Goal: Use online tool/utility: Utilize a website feature to perform a specific function

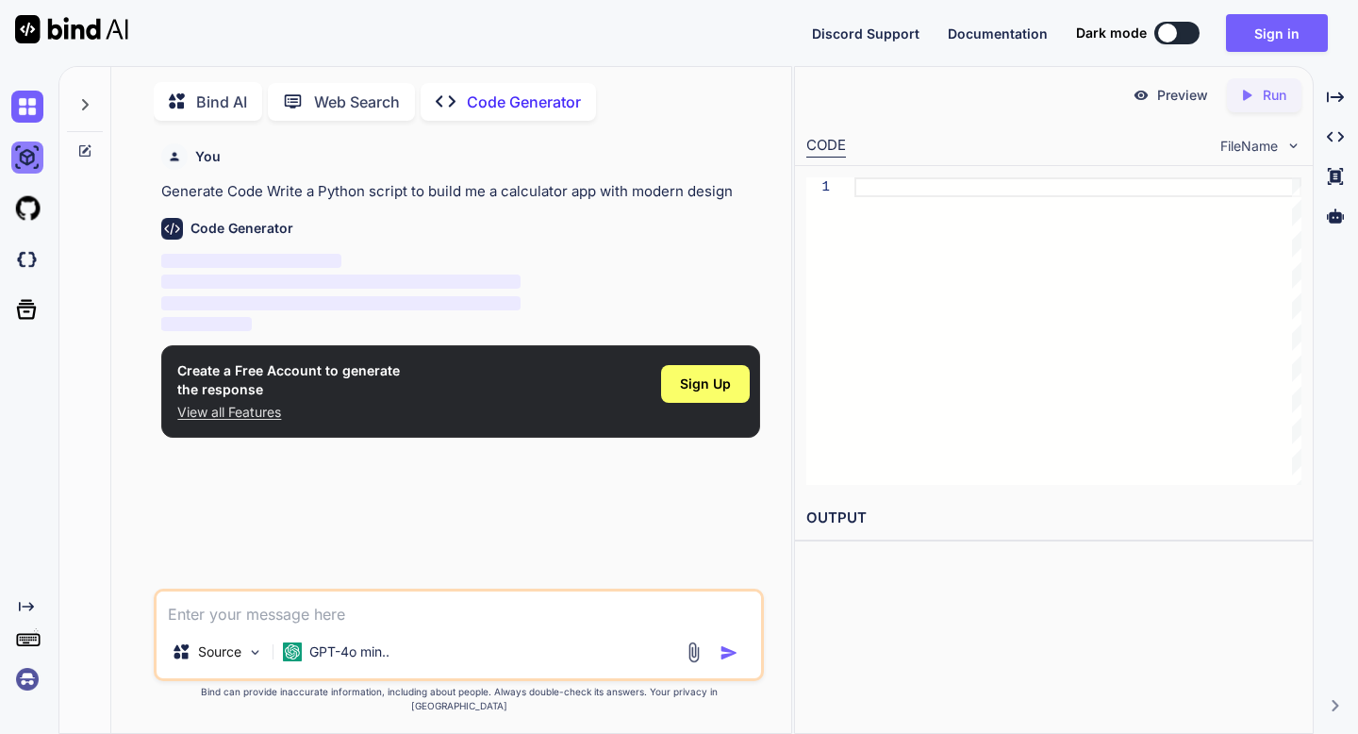
scroll to position [8, 0]
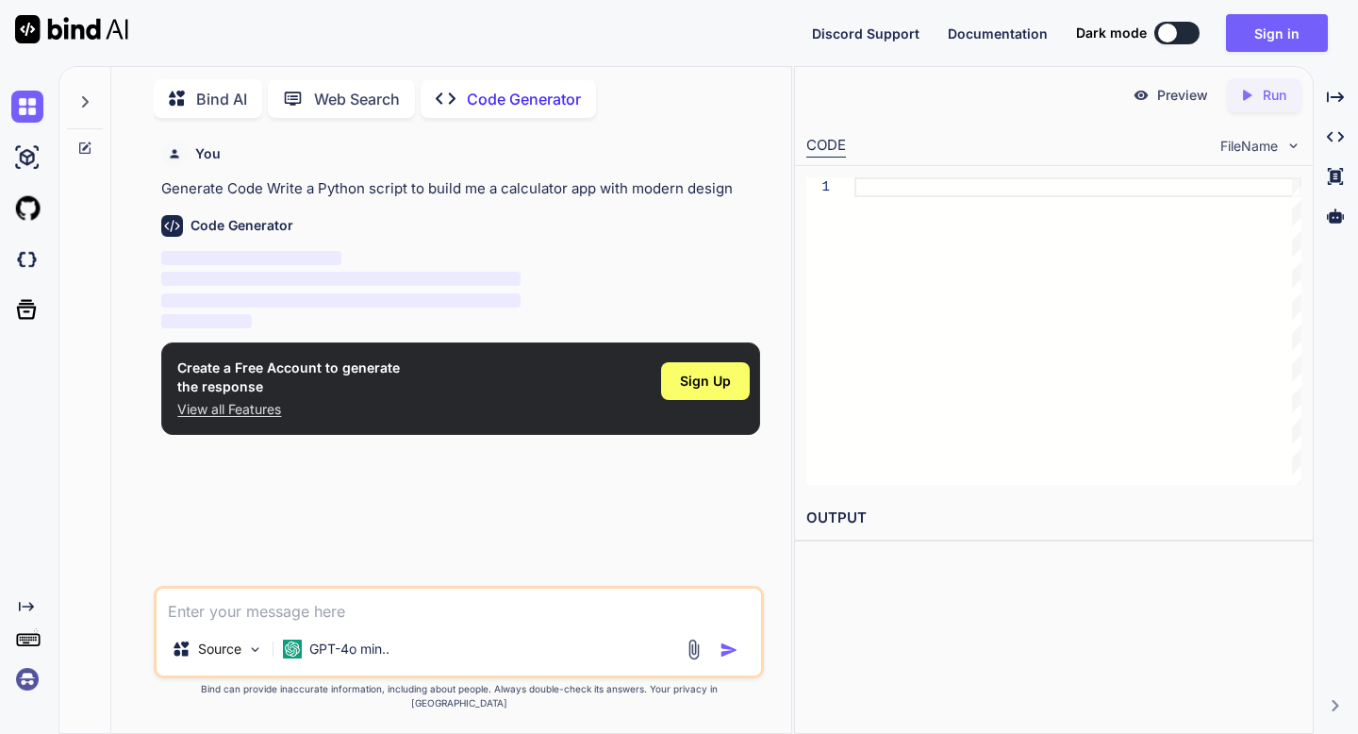
type textarea "x"
click at [1255, 83] on div "Created with Pixso. Run" at bounding box center [1264, 95] width 75 height 34
click at [702, 358] on div "Sign Up" at bounding box center [705, 388] width 89 height 60
click at [696, 381] on span "Sign Up" at bounding box center [705, 381] width 51 height 19
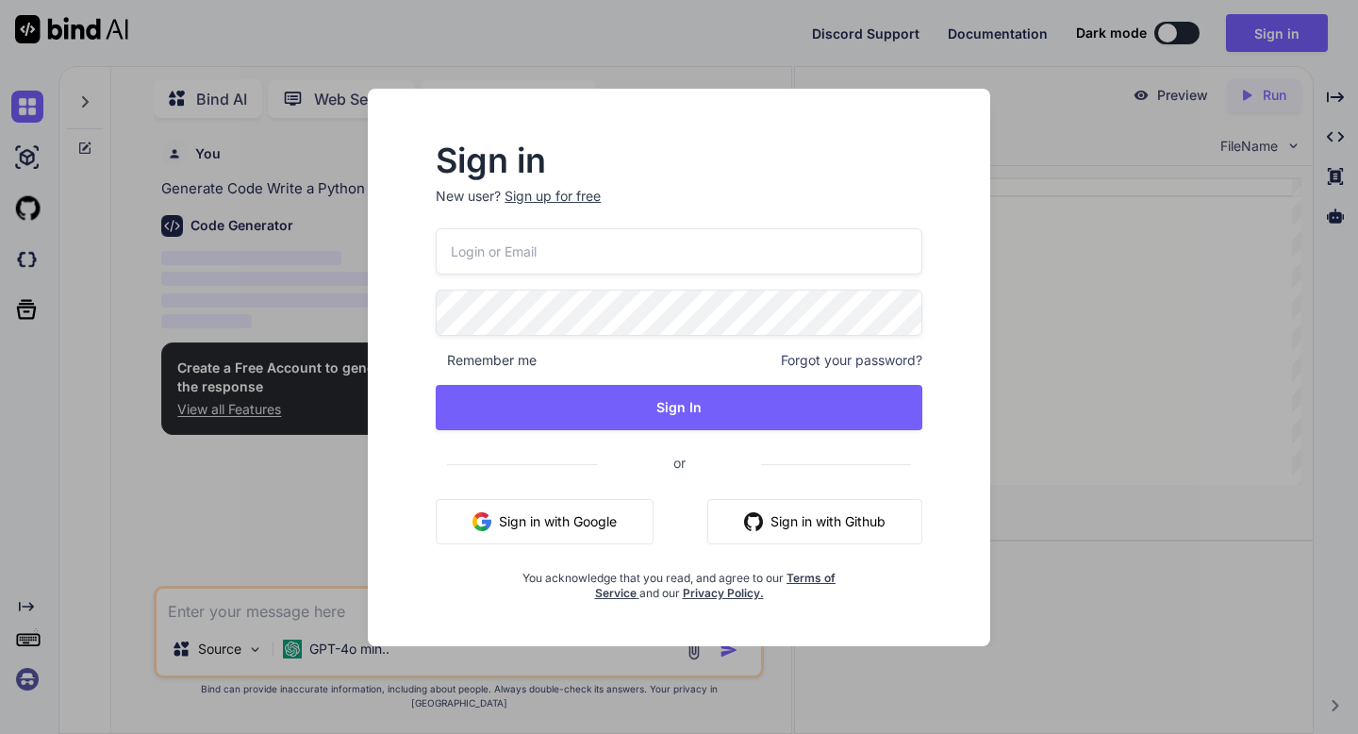
click at [586, 524] on button "Sign in with Google" at bounding box center [545, 521] width 218 height 45
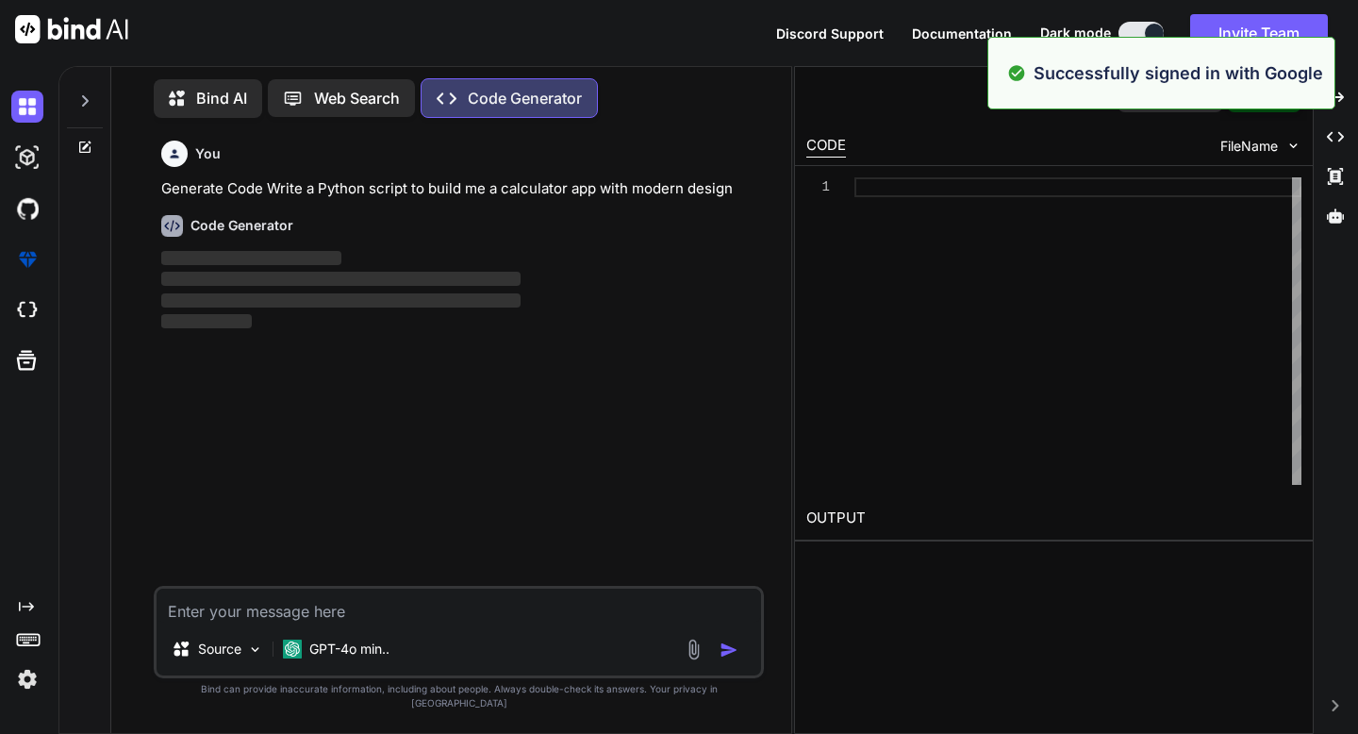
scroll to position [8, 0]
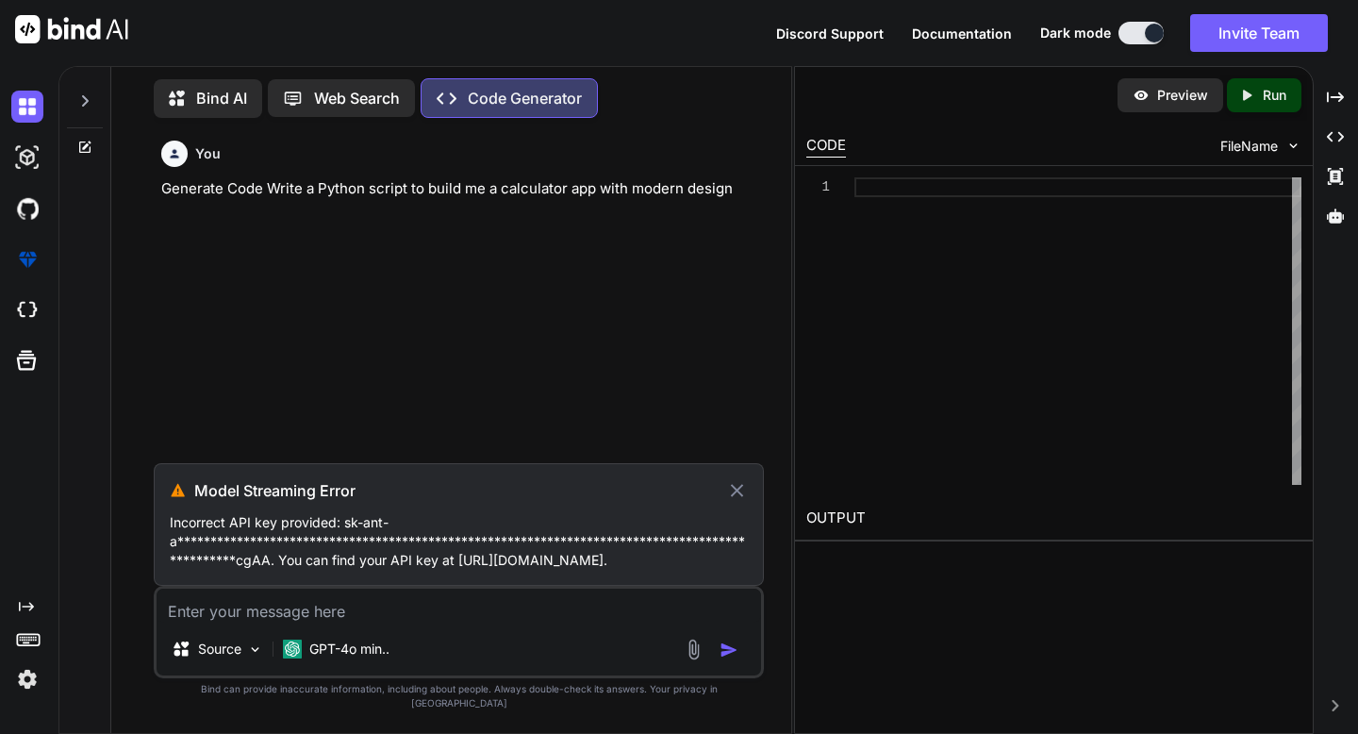
click at [734, 502] on icon at bounding box center [737, 490] width 22 height 23
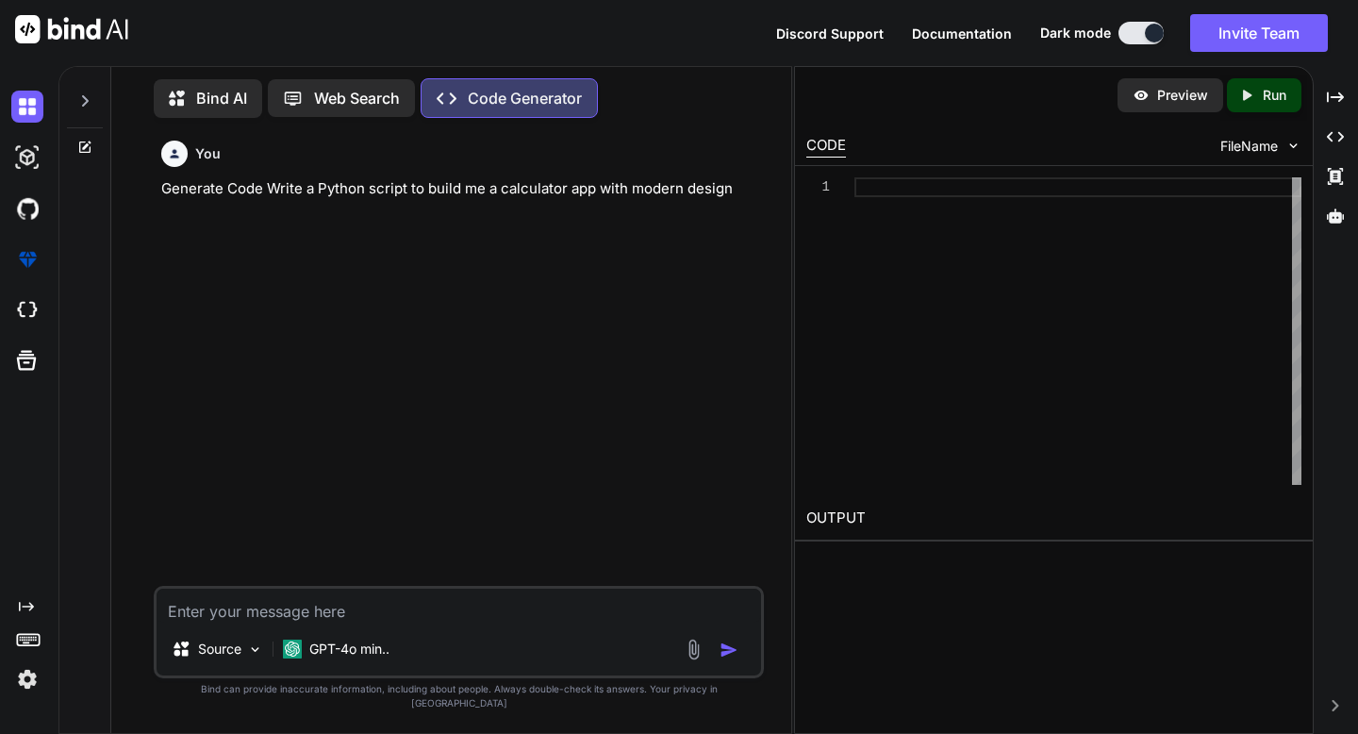
click at [1246, 87] on icon "Created with Pixso." at bounding box center [1247, 95] width 17 height 17
click at [372, 623] on textarea at bounding box center [459, 606] width 604 height 34
type textarea "build me a calculator app with modern design"
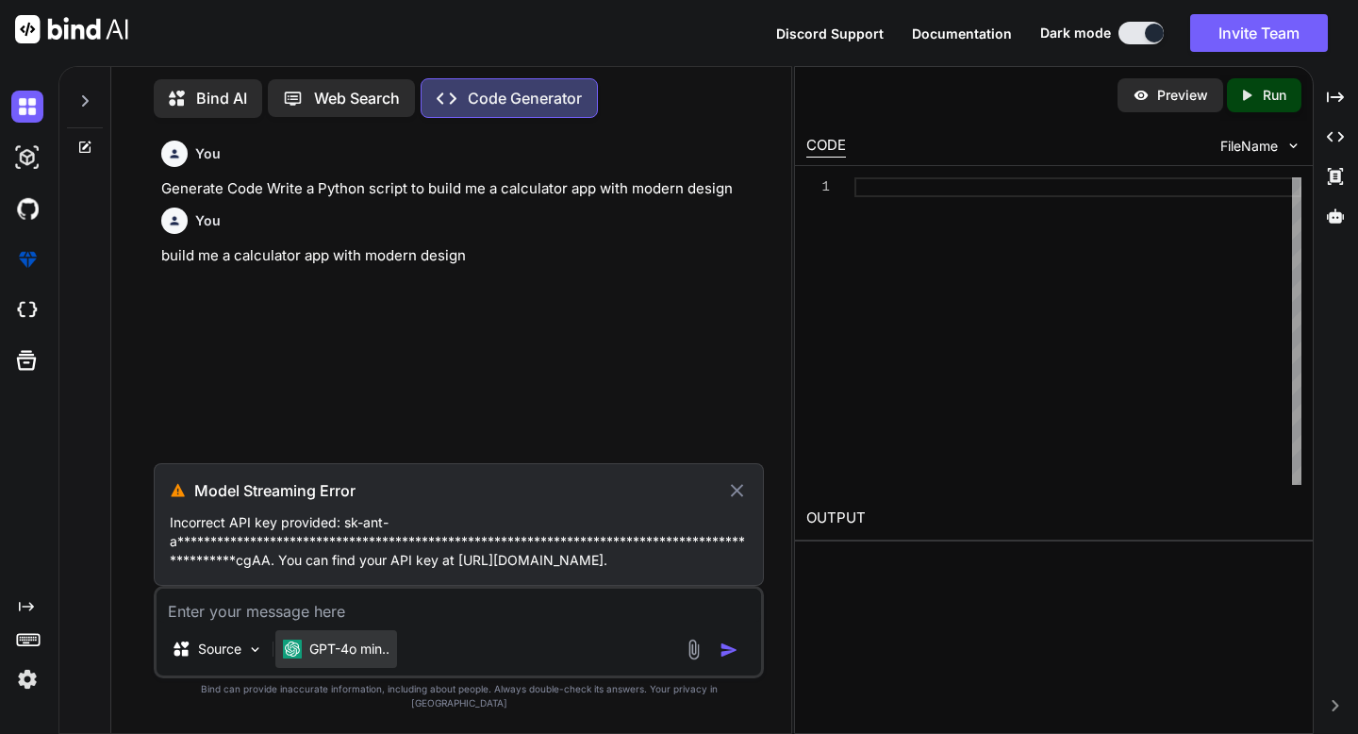
click at [311, 658] on p "GPT-4o min.." at bounding box center [349, 649] width 80 height 19
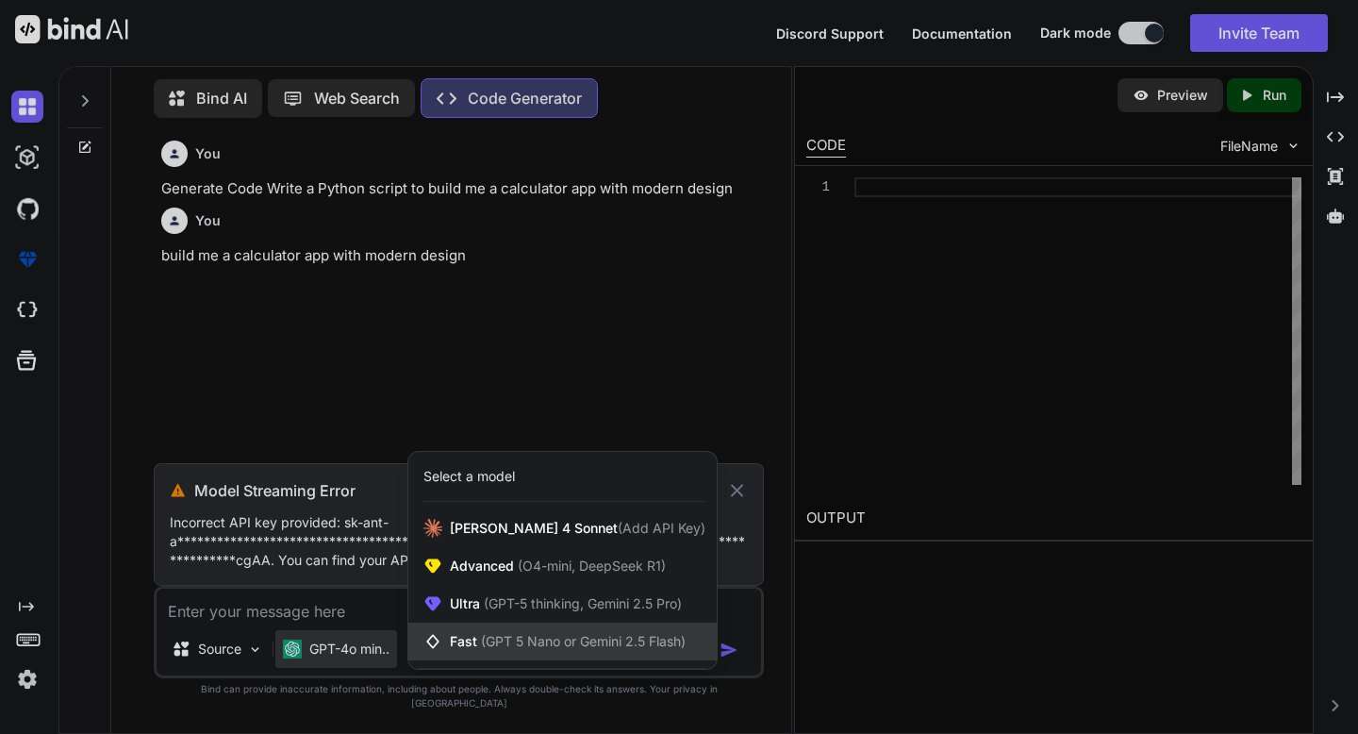
click at [566, 649] on span "(GPT 5 Nano or Gemini 2.5 Flash)" at bounding box center [583, 641] width 205 height 16
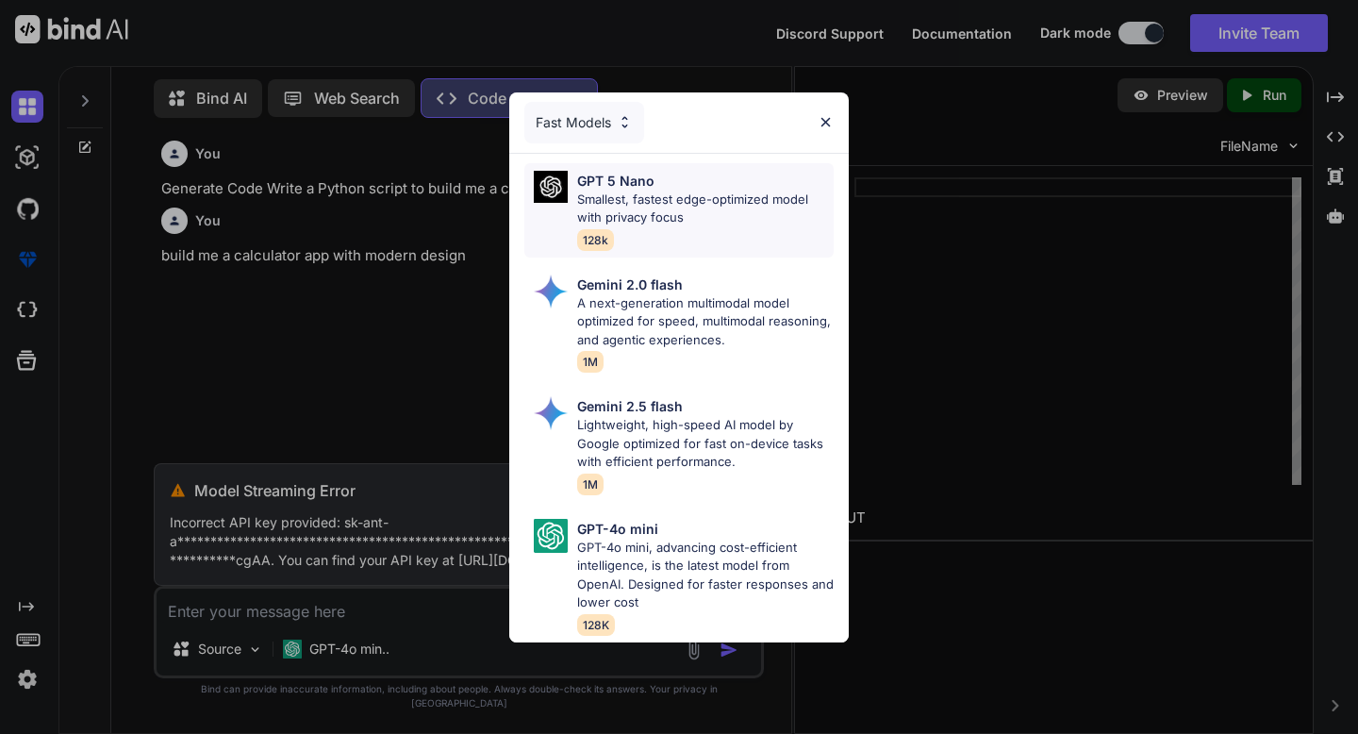
click at [725, 240] on div "GPT 5 Nano Smallest, fastest edge-optimized model with privacy focus 128k" at bounding box center [705, 210] width 257 height 79
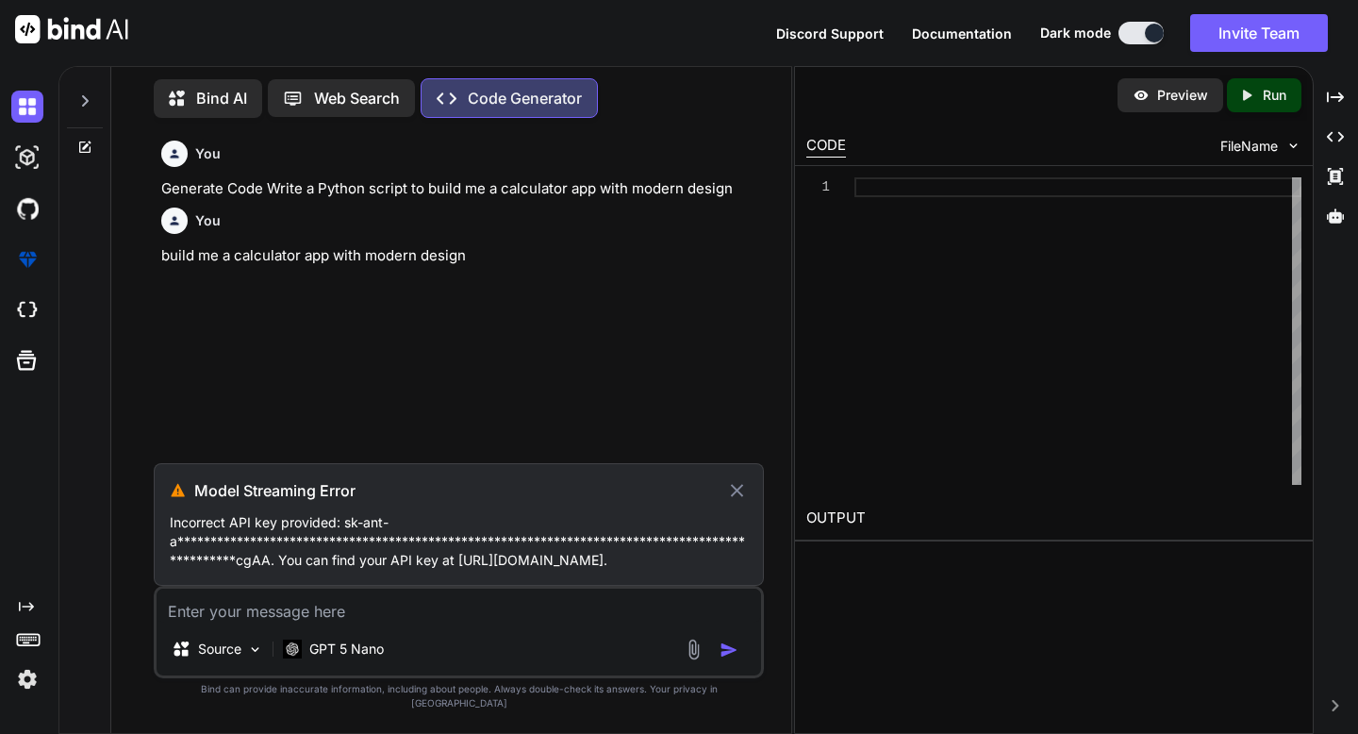
click at [218, 623] on textarea at bounding box center [459, 606] width 604 height 34
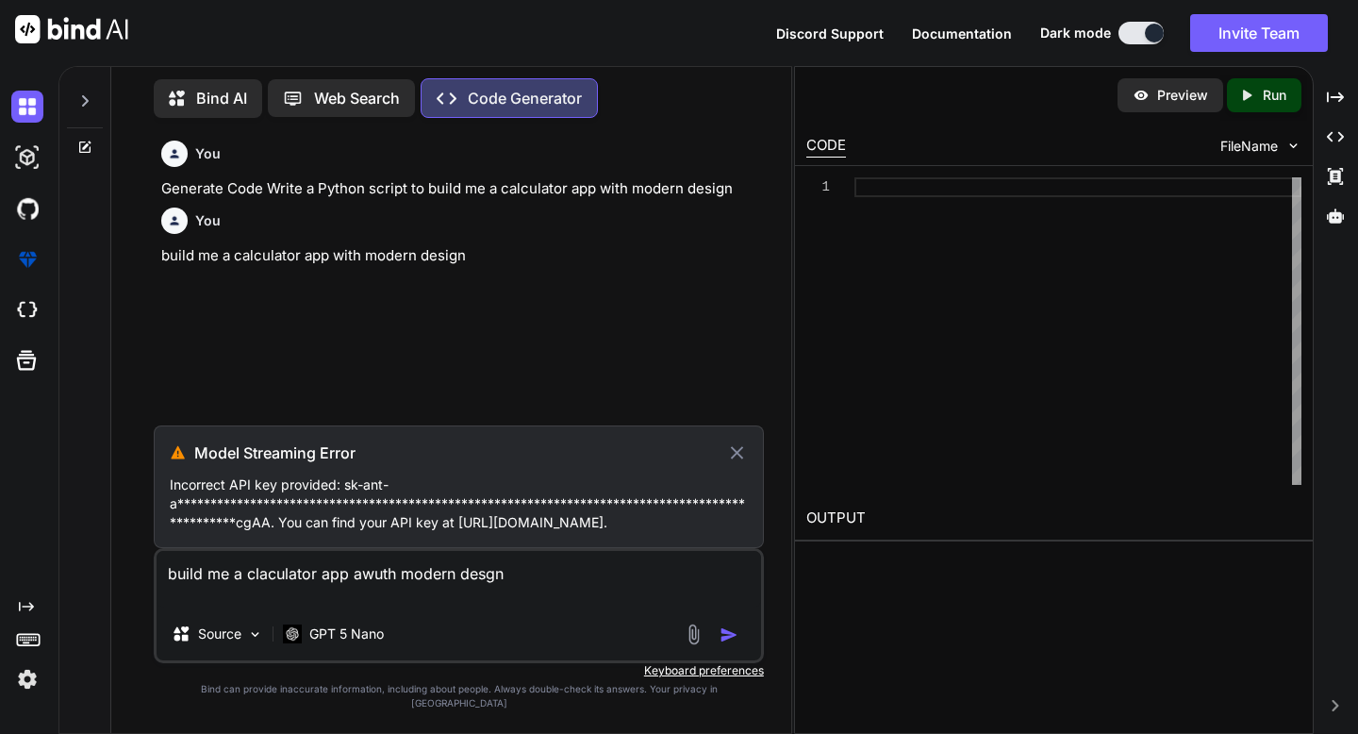
type textarea "build me a claculator app awuth modern desgn"
click at [744, 462] on icon at bounding box center [737, 453] width 22 height 23
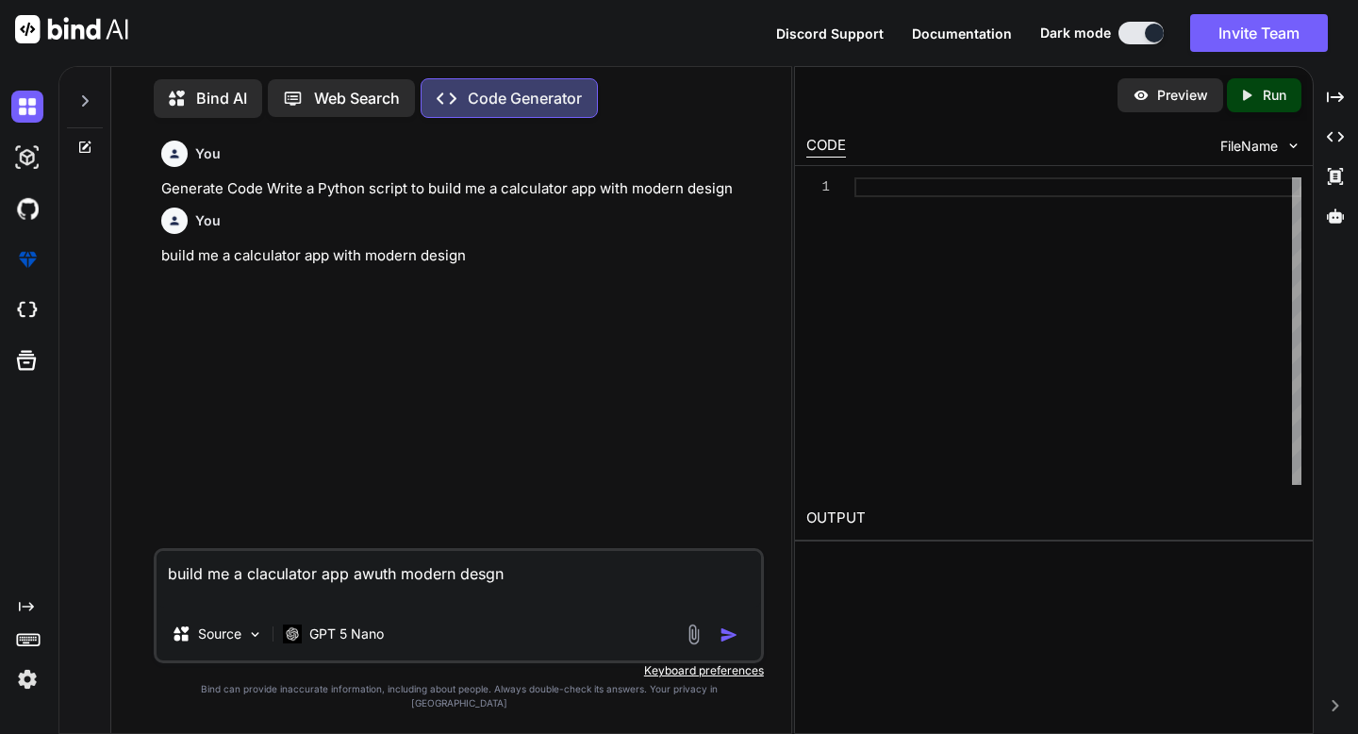
click at [733, 644] on img "button" at bounding box center [729, 634] width 19 height 19
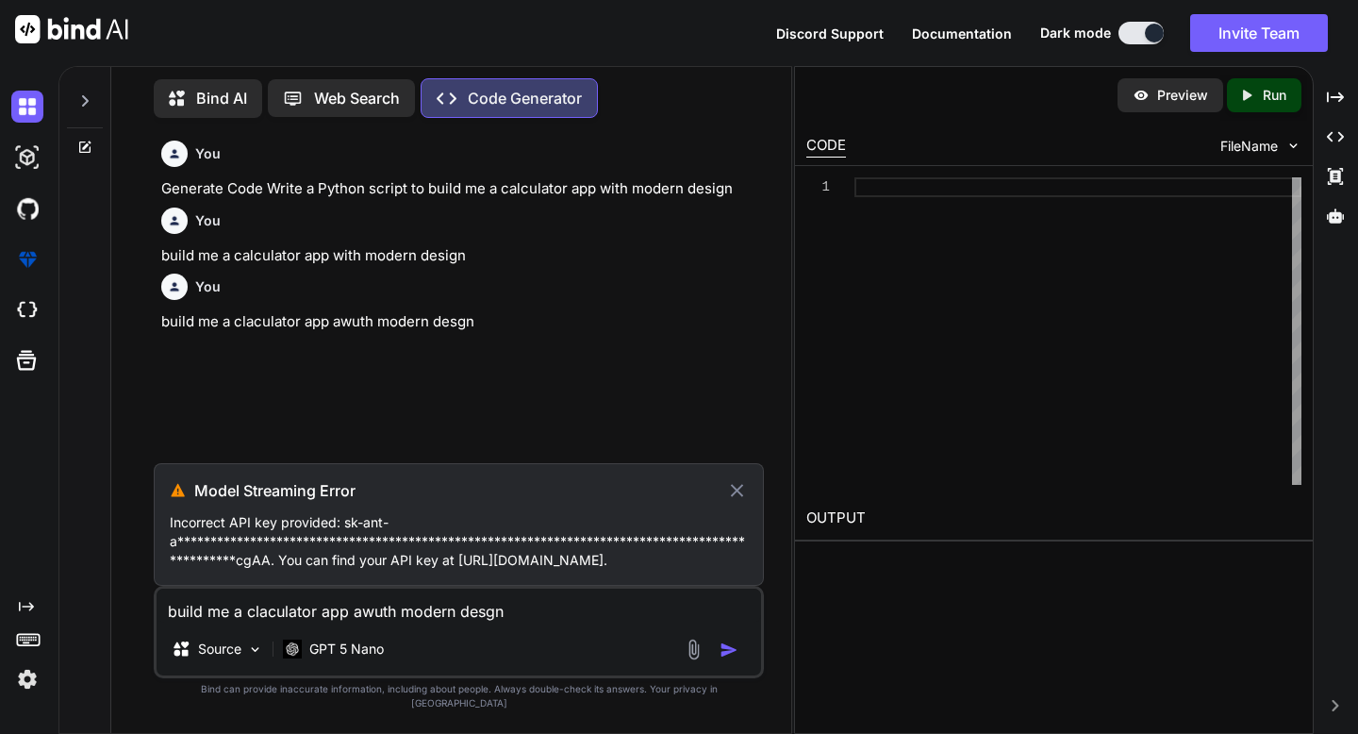
click at [507, 570] on p "**********" at bounding box center [458, 541] width 577 height 57
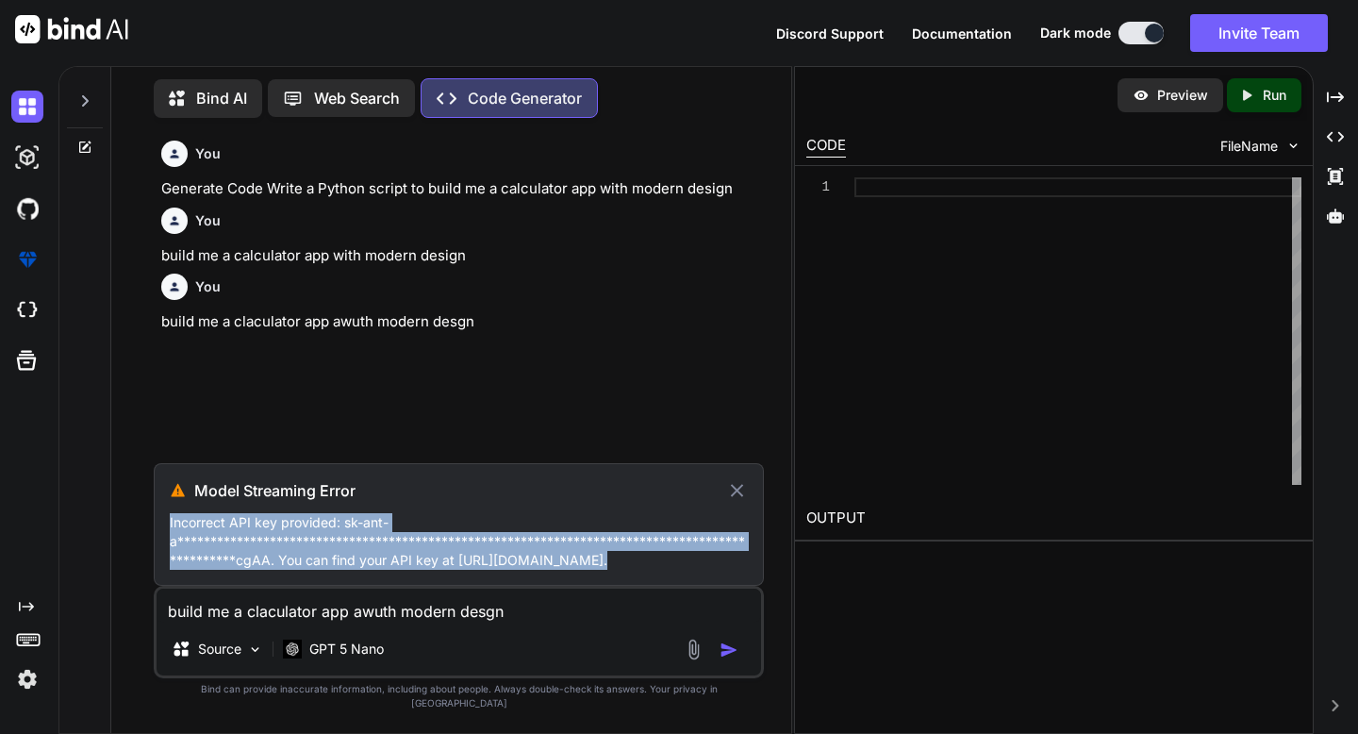
click at [507, 570] on p "**********" at bounding box center [458, 541] width 577 height 57
click at [517, 570] on p "**********" at bounding box center [458, 541] width 577 height 57
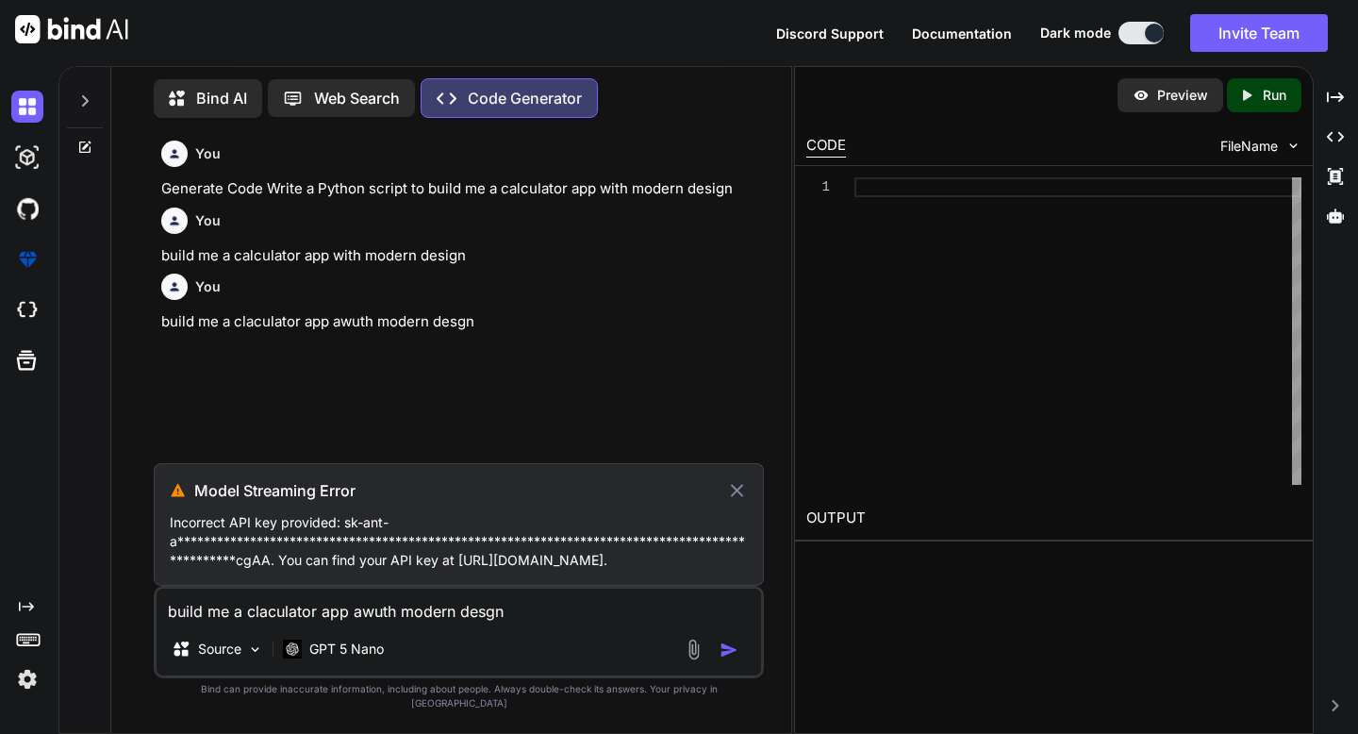
click at [234, 675] on div "Source" at bounding box center [214, 652] width 114 height 45
click at [238, 668] on div "Source" at bounding box center [217, 649] width 107 height 38
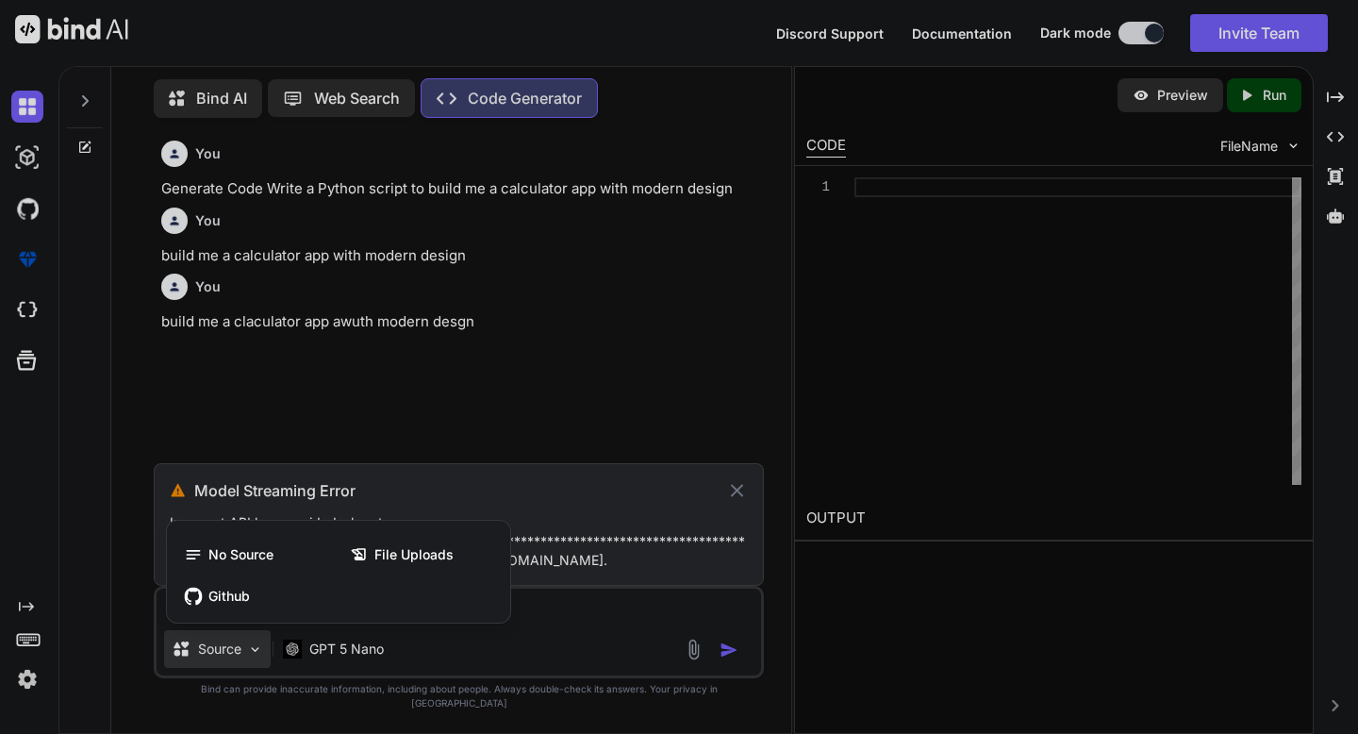
click at [354, 671] on div at bounding box center [679, 367] width 1358 height 734
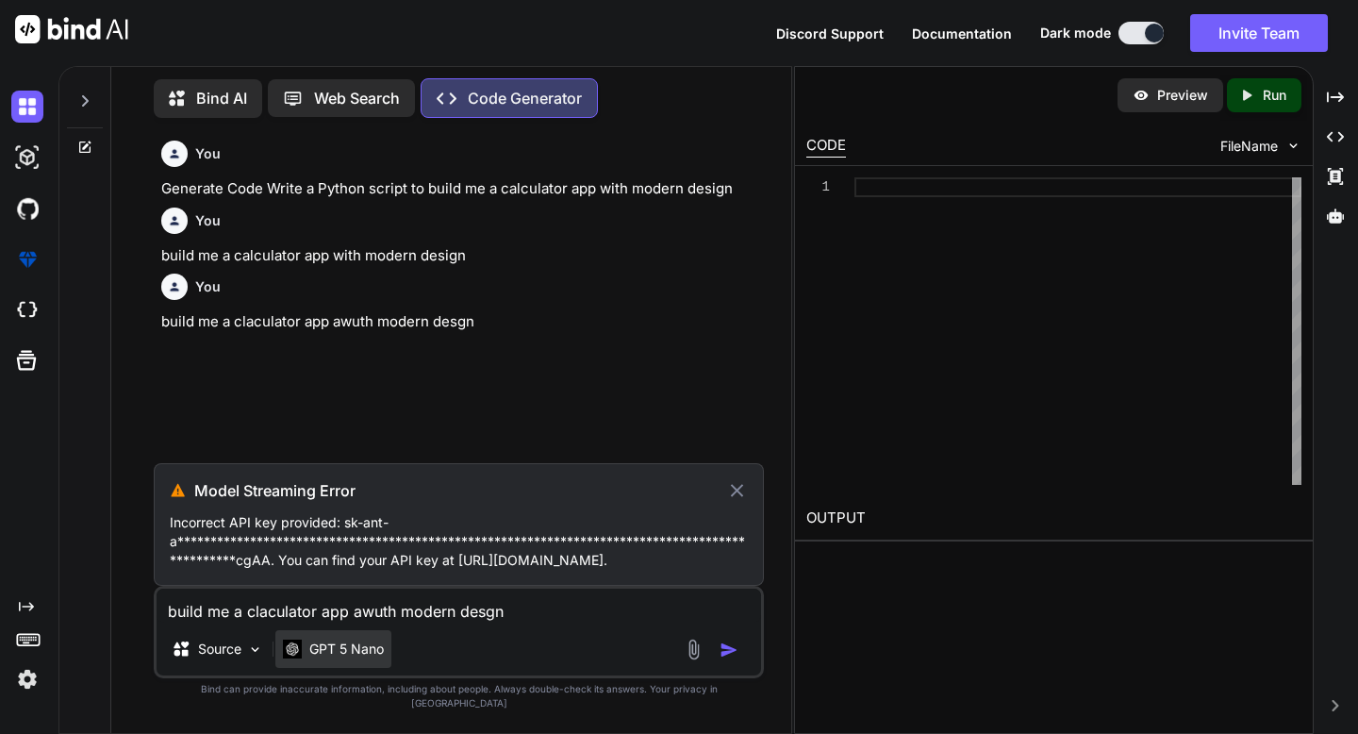
click at [365, 658] on p "GPT 5 Nano" at bounding box center [346, 649] width 75 height 19
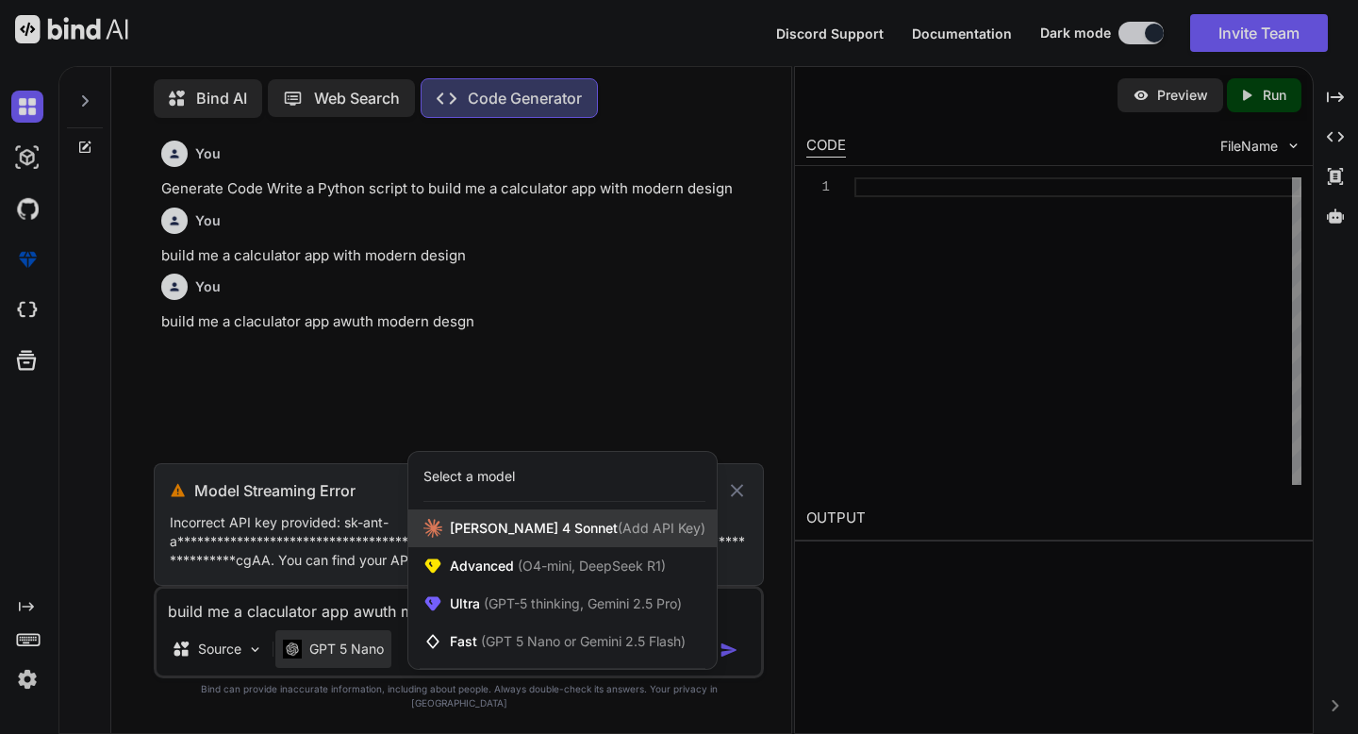
click at [618, 536] on span "(Add API Key)" at bounding box center [662, 528] width 88 height 16
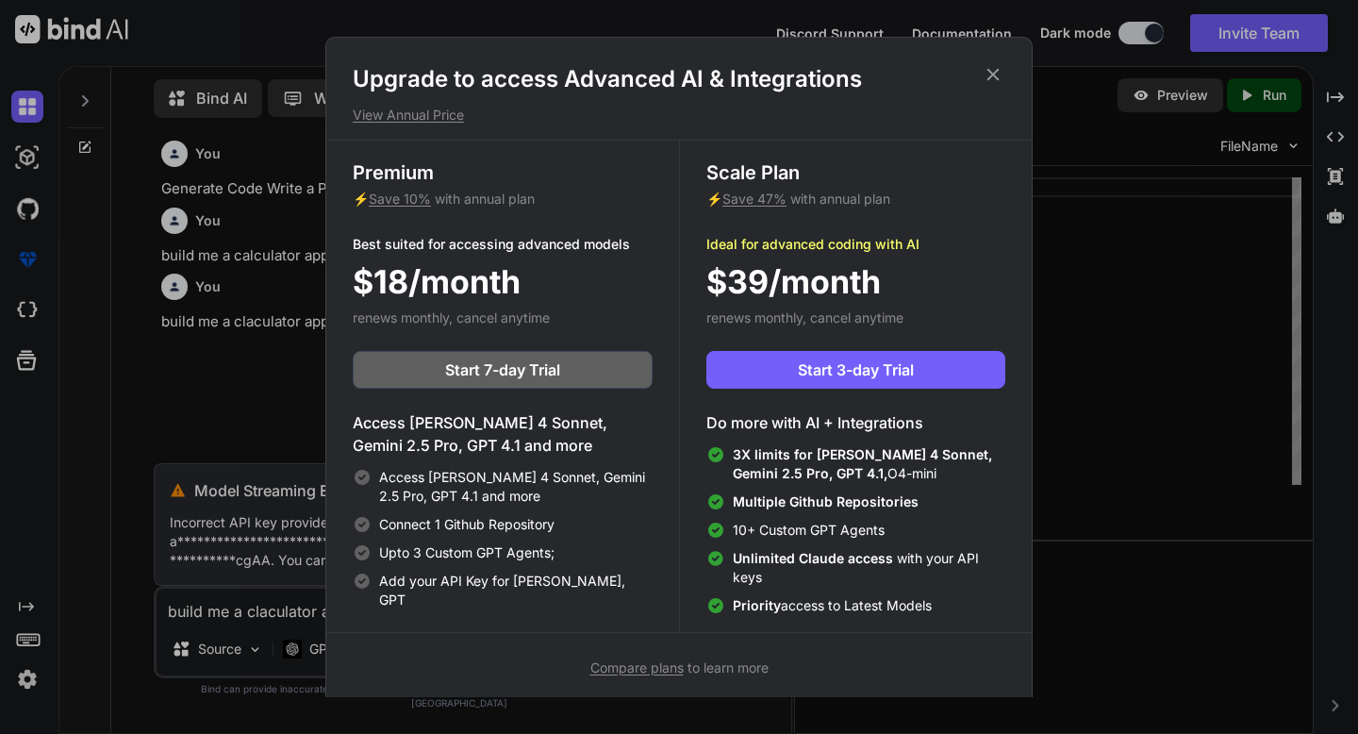
click at [995, 73] on icon at bounding box center [994, 75] width 12 height 12
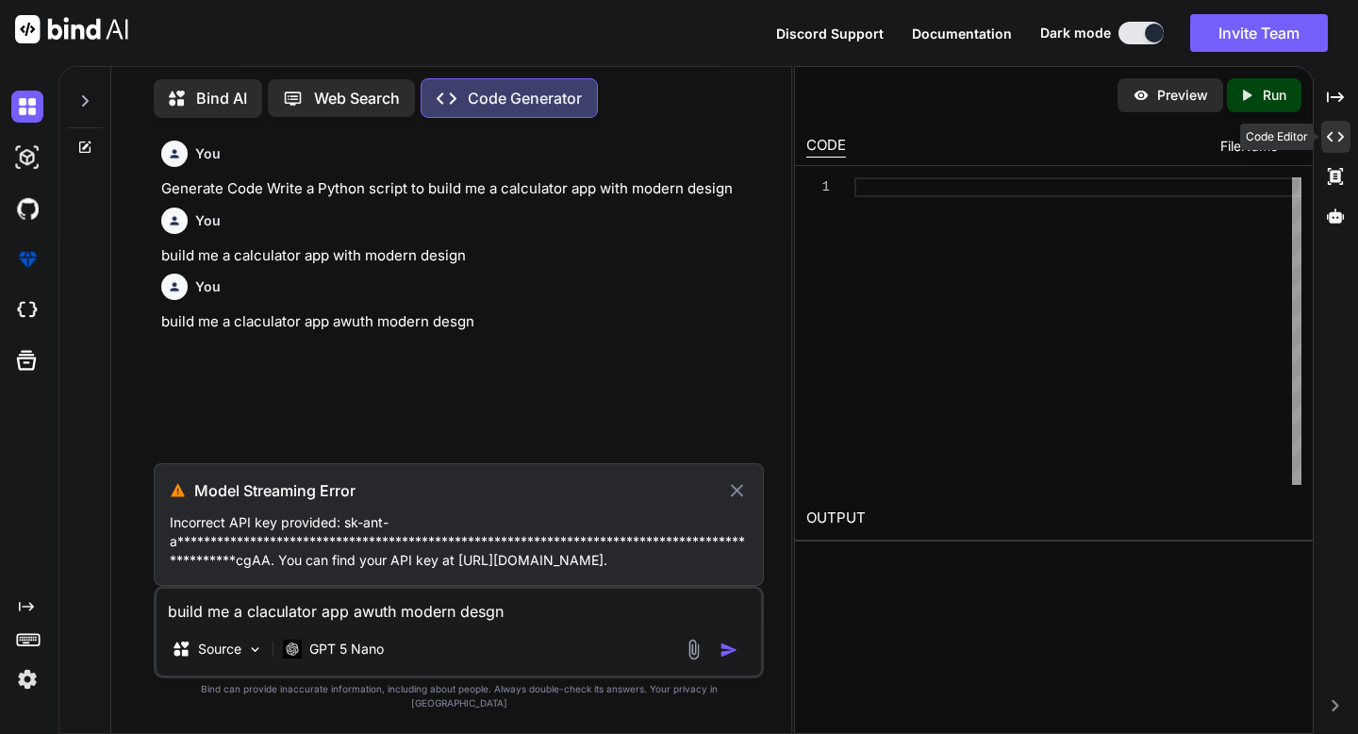
click at [1333, 137] on icon "Created with Pixso." at bounding box center [1335, 136] width 17 height 17
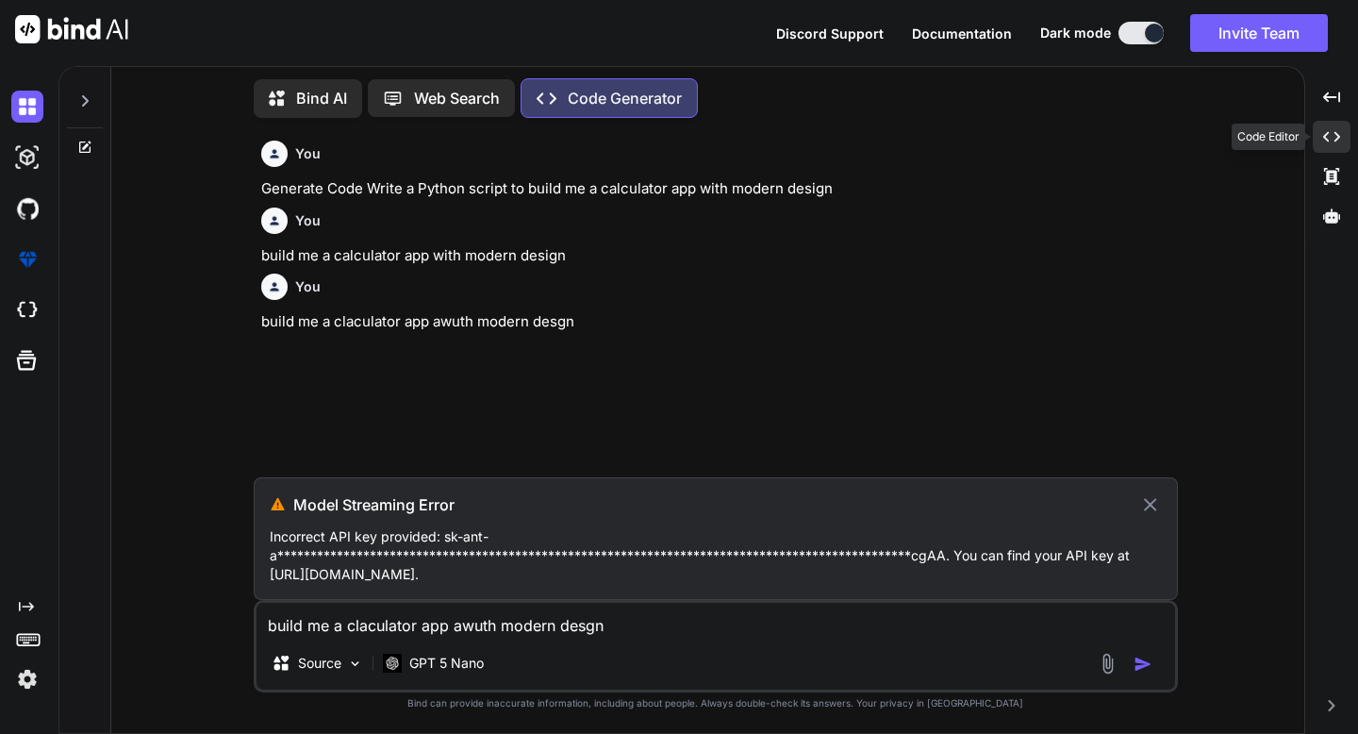
click at [1327, 148] on div "Created with Pixso." at bounding box center [1332, 137] width 38 height 32
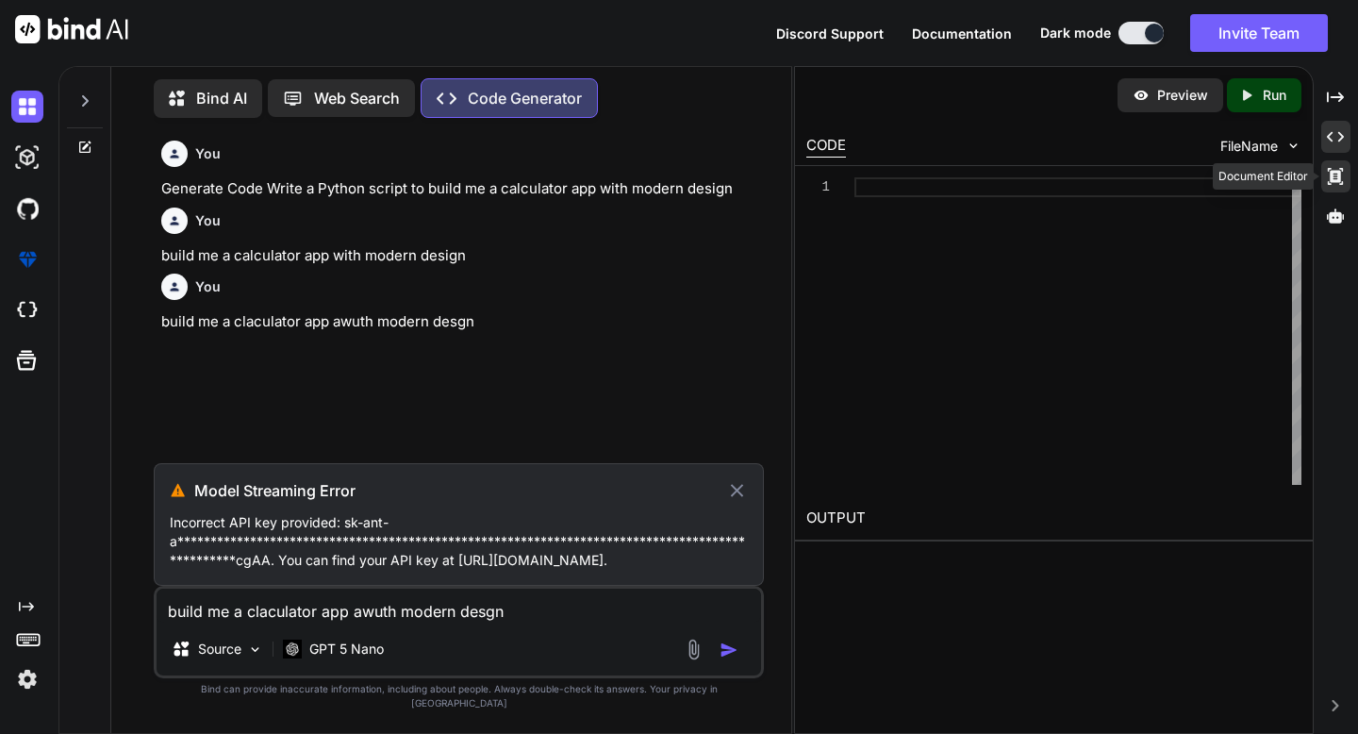
click at [1345, 183] on div "Created with Pixso." at bounding box center [1336, 176] width 29 height 32
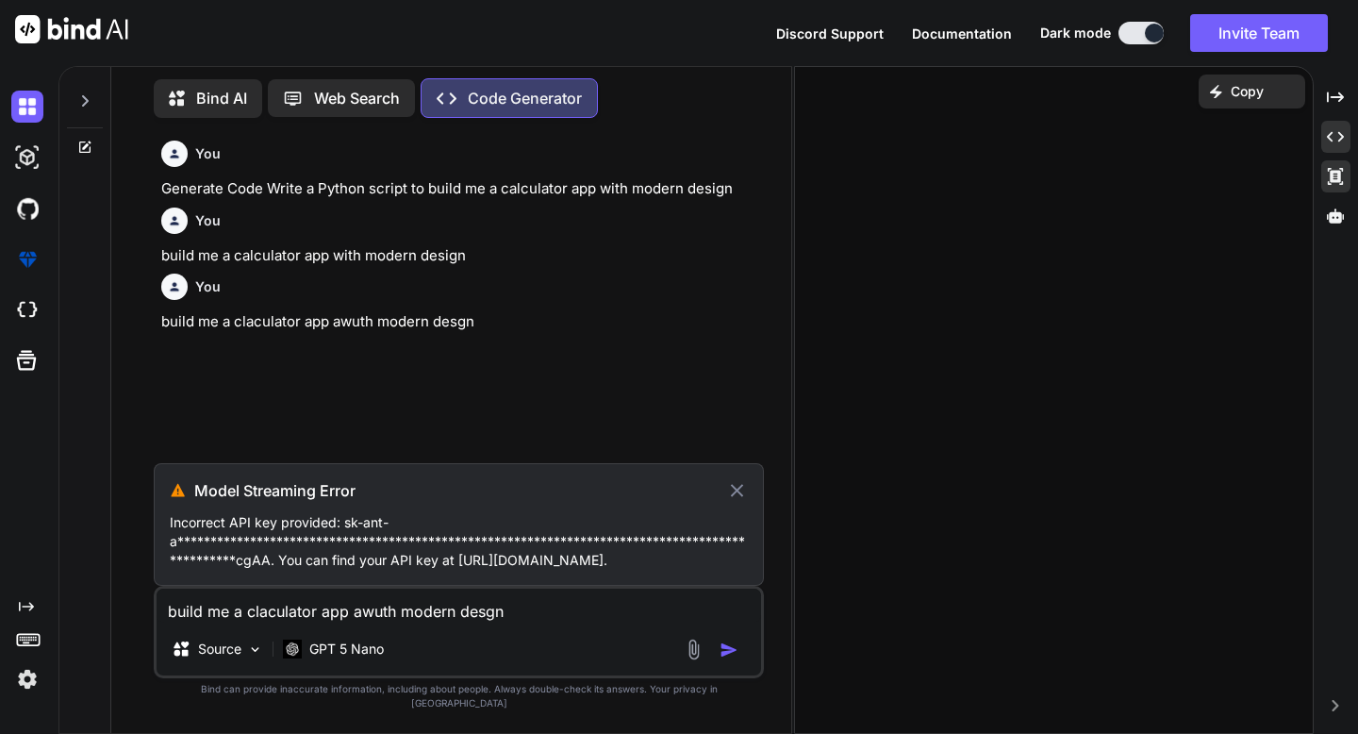
click at [1342, 143] on icon "Created with Pixso." at bounding box center [1335, 136] width 17 height 17
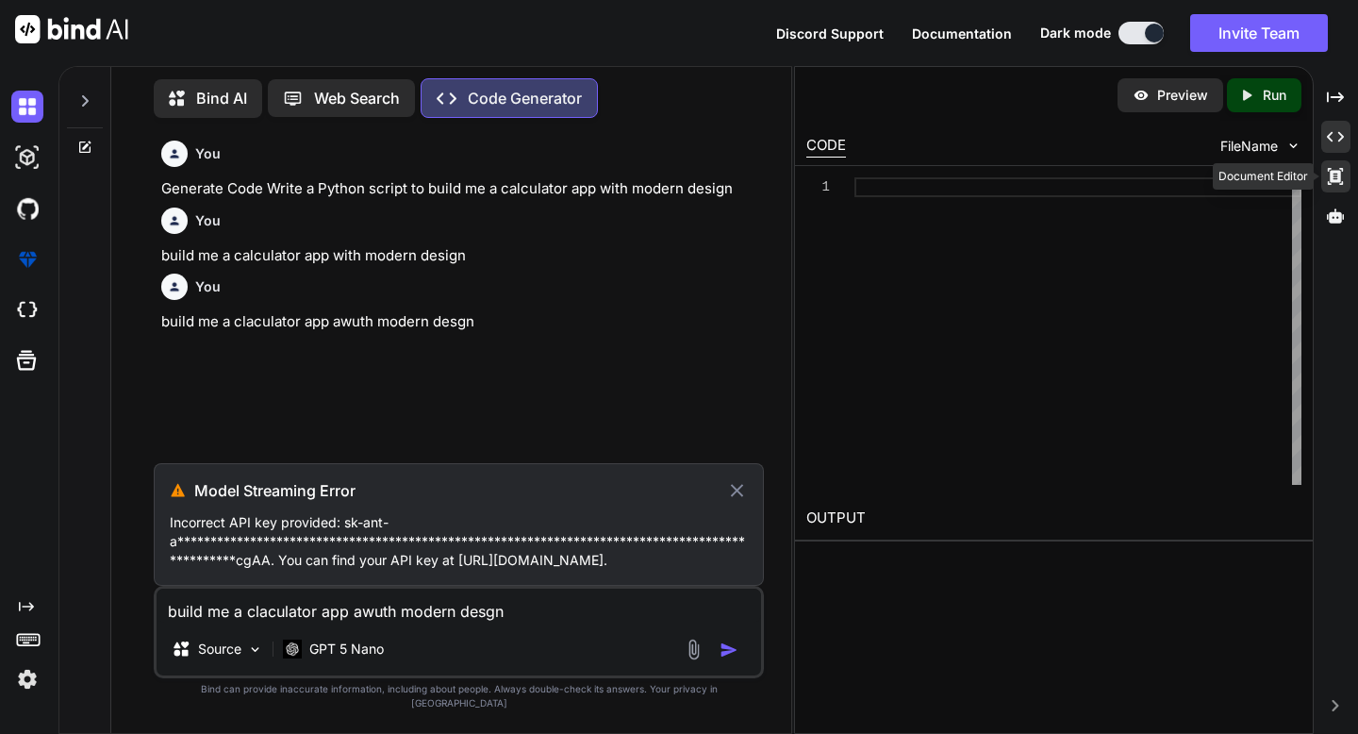
click at [1342, 162] on div "Created with Pixso." at bounding box center [1336, 176] width 29 height 32
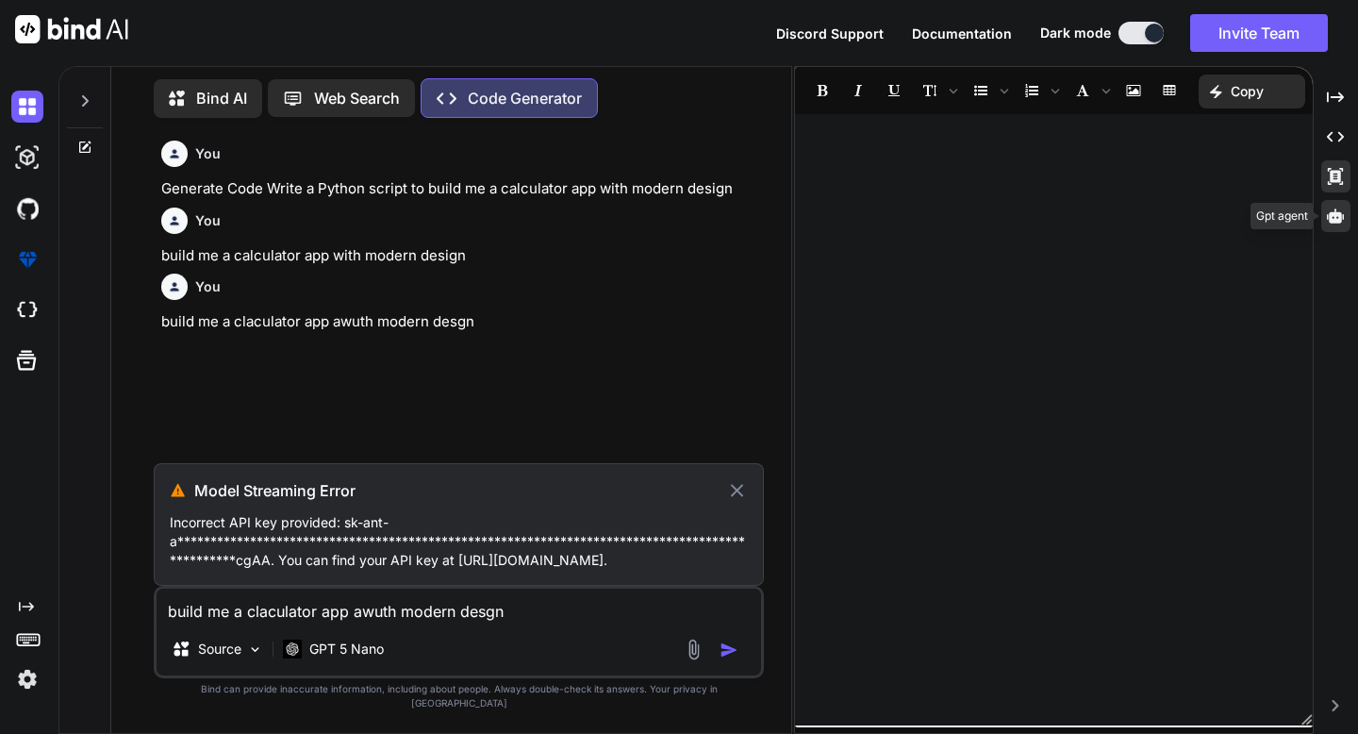
click at [1340, 211] on icon at bounding box center [1335, 216] width 17 height 17
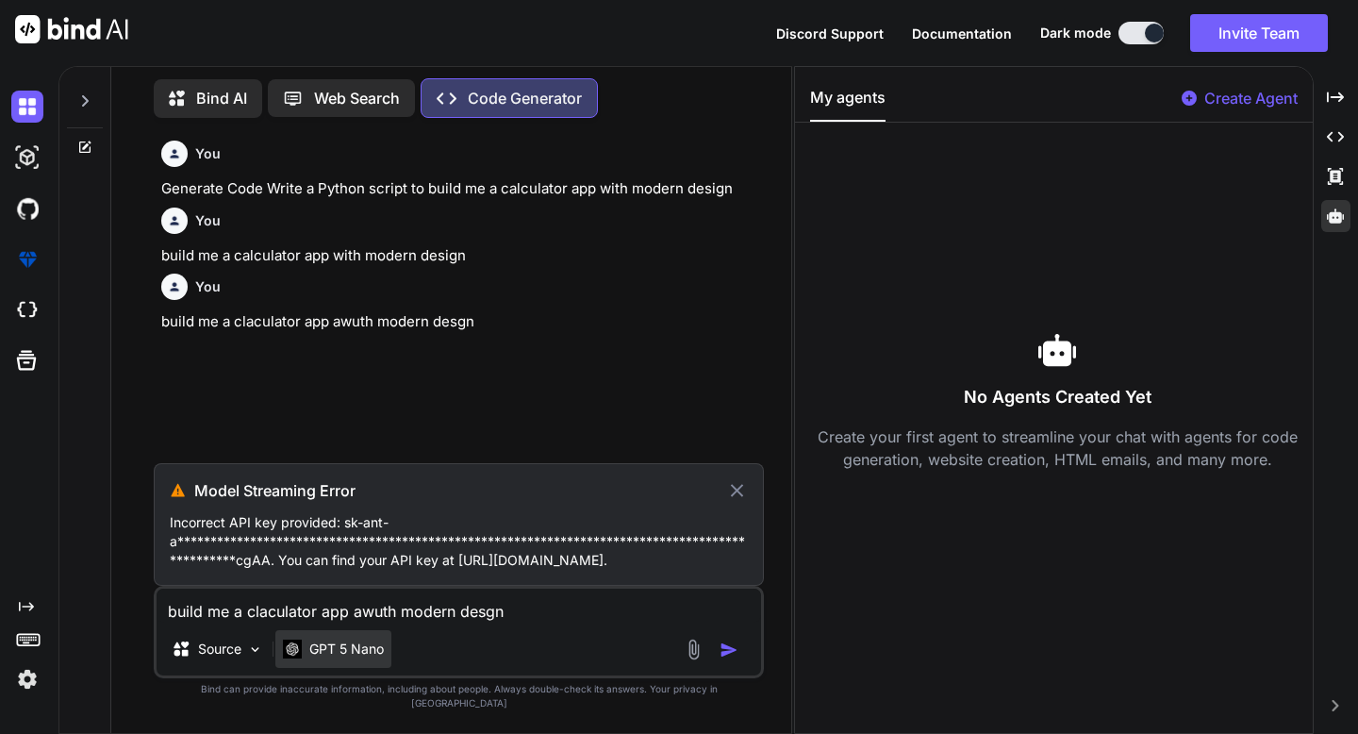
click at [306, 658] on div "GPT 5 Nano" at bounding box center [333, 649] width 101 height 19
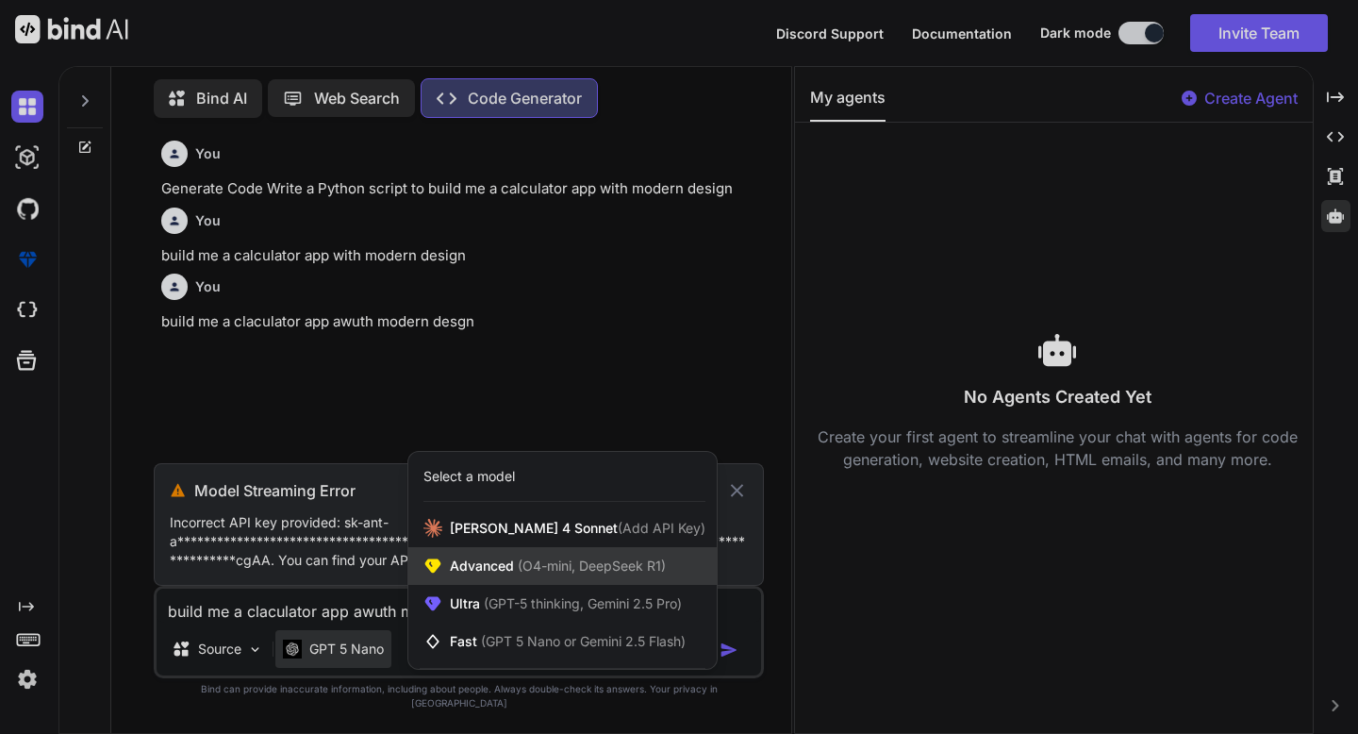
click at [537, 574] on span "(O4-mini, DeepSeek R1)" at bounding box center [590, 566] width 152 height 16
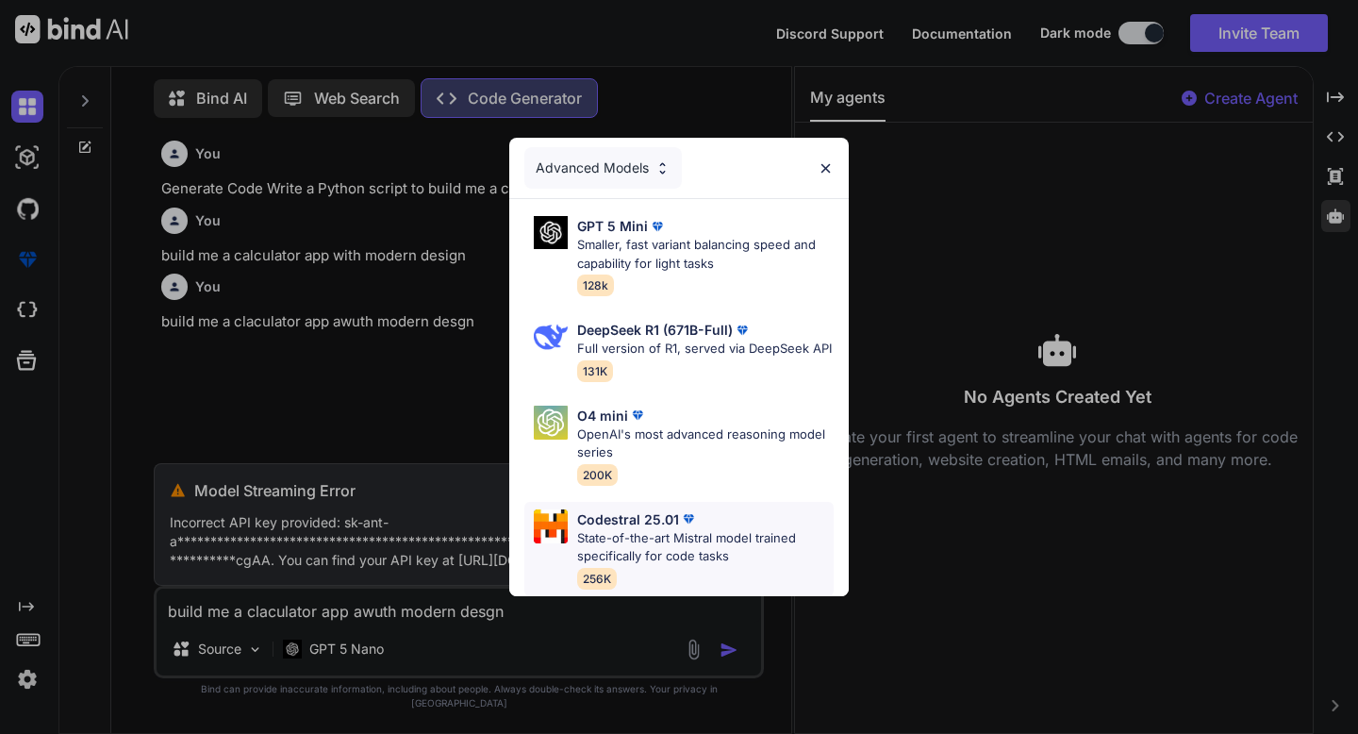
click at [624, 527] on p "Codestral 25.01" at bounding box center [628, 519] width 102 height 20
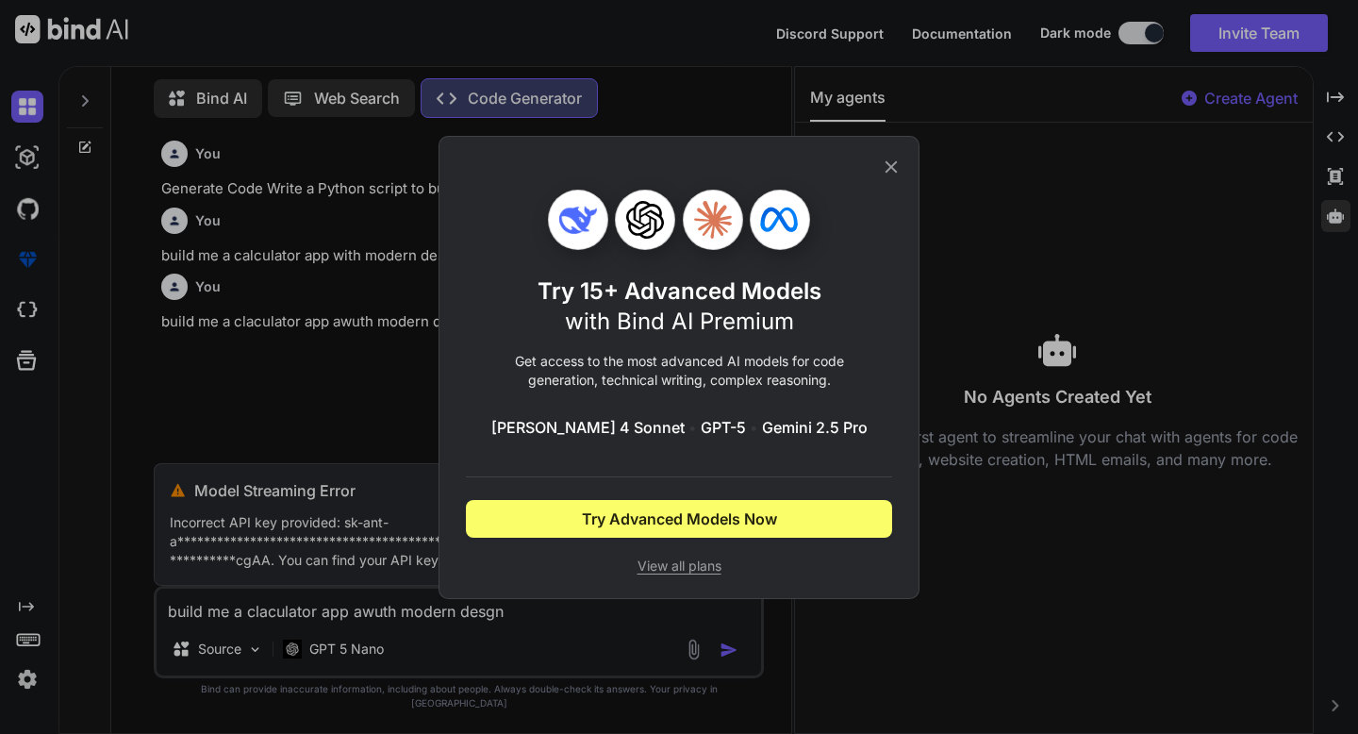
click at [675, 566] on span "View all plans" at bounding box center [679, 566] width 426 height 19
click at [892, 162] on icon at bounding box center [891, 167] width 21 height 21
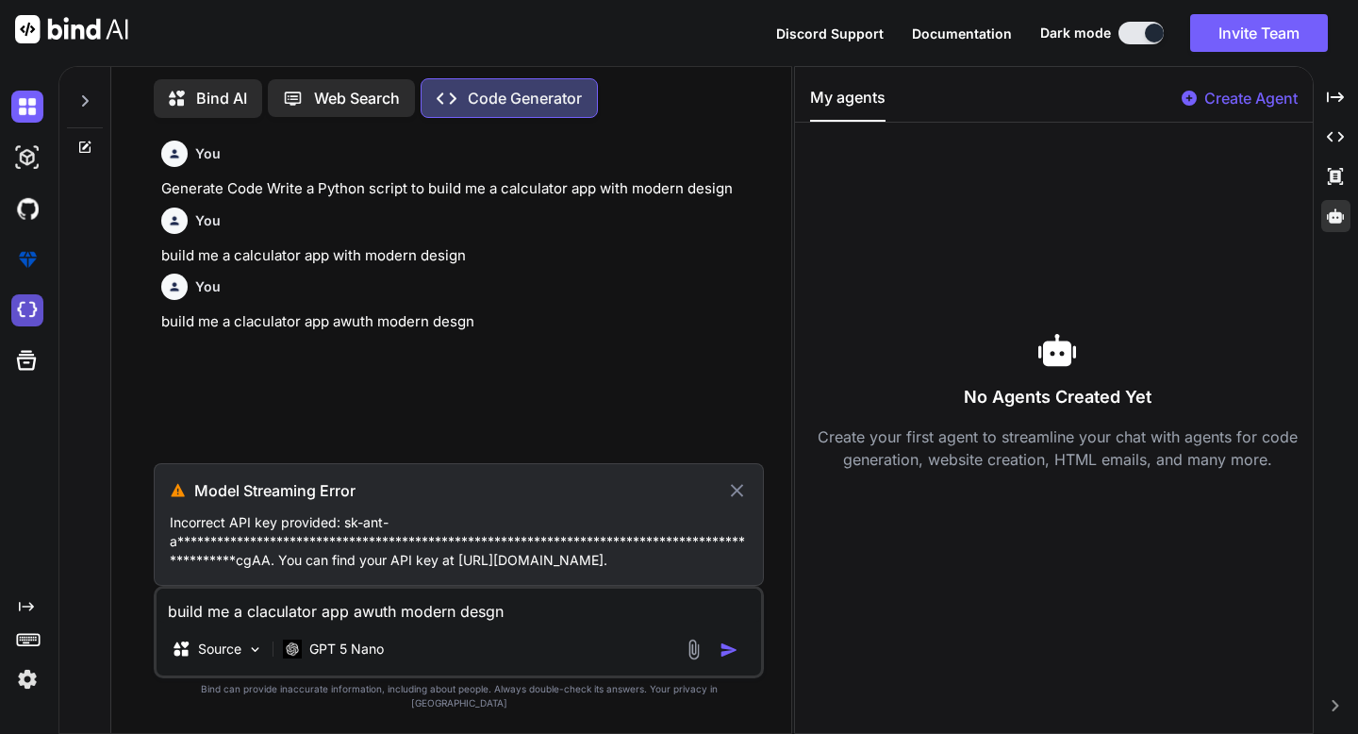
click at [33, 310] on img at bounding box center [27, 310] width 32 height 32
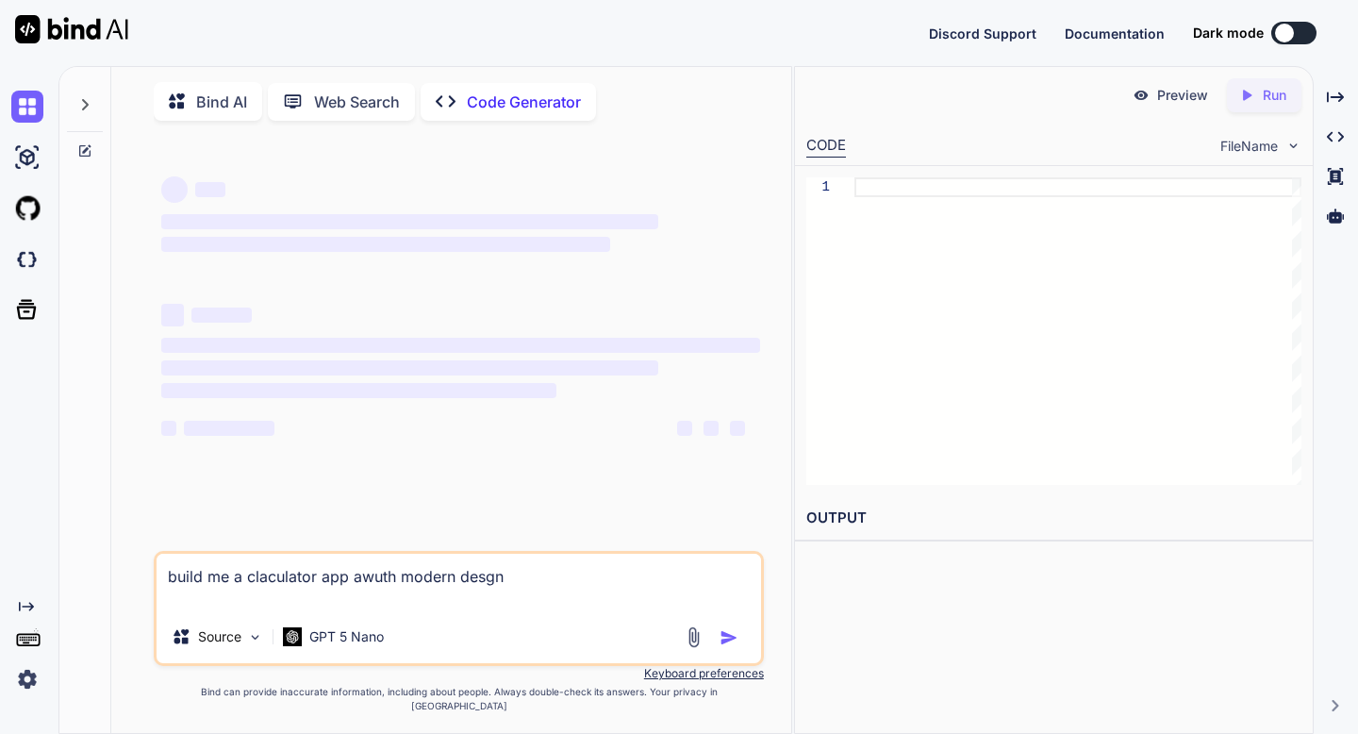
click at [37, 685] on img at bounding box center [27, 679] width 32 height 32
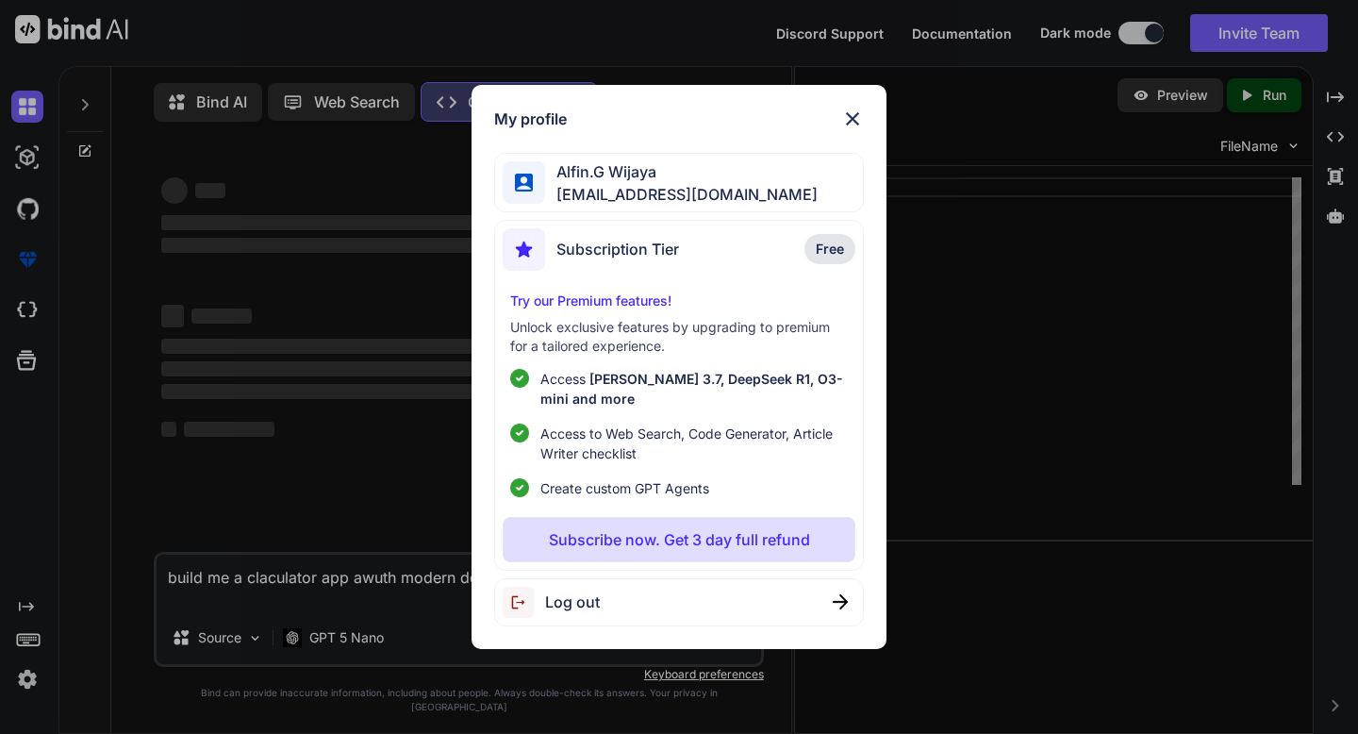
scroll to position [8, 0]
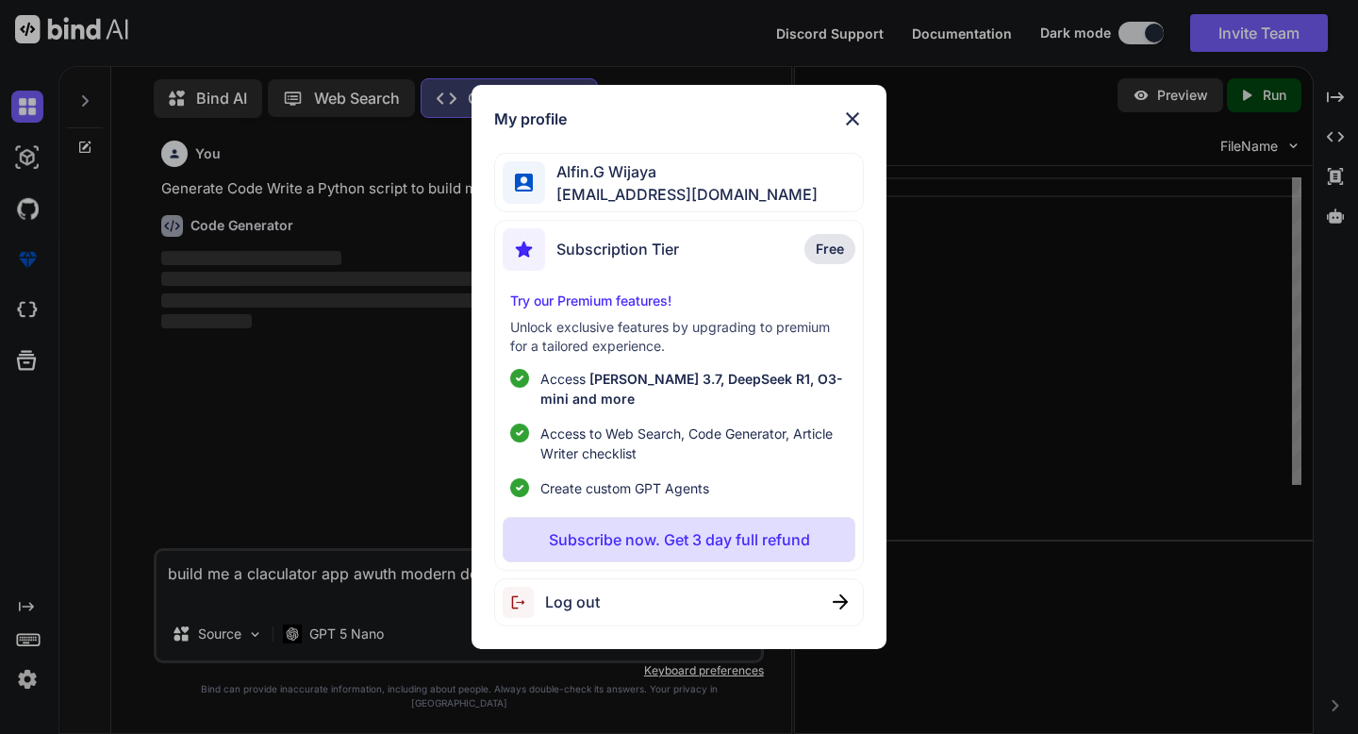
click at [784, 172] on div "Alfin.G Wijaya alfin.g.wijaya09@gmail.com" at bounding box center [679, 182] width 370 height 59
click at [854, 111] on img at bounding box center [853, 119] width 23 height 23
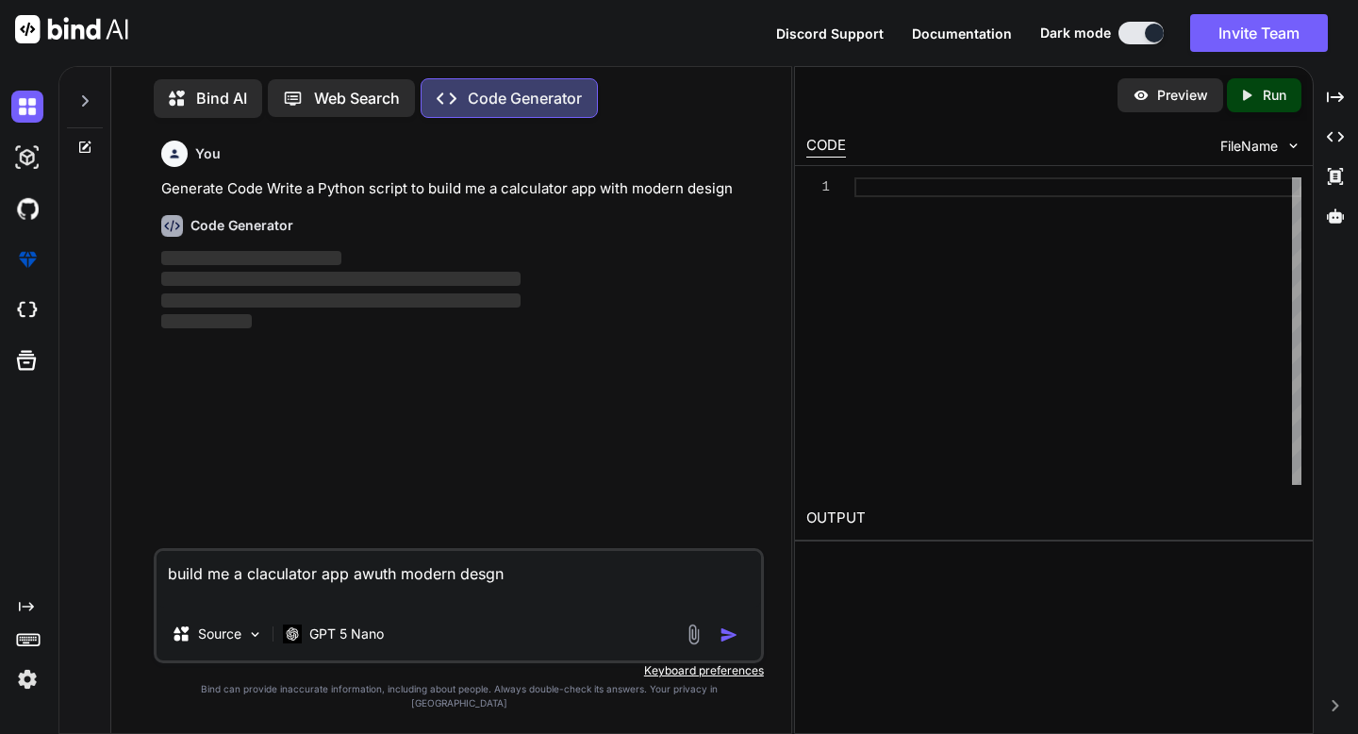
type textarea "x"
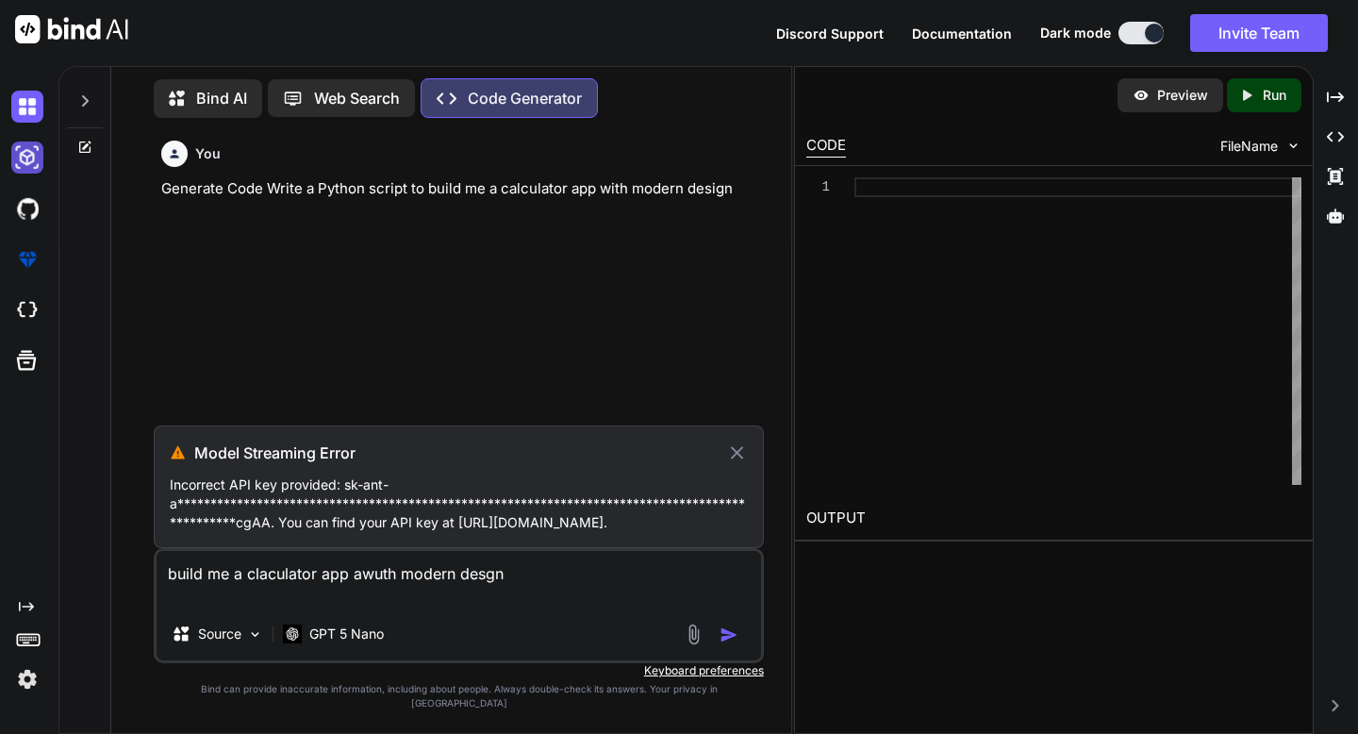
click at [33, 168] on img at bounding box center [27, 158] width 32 height 32
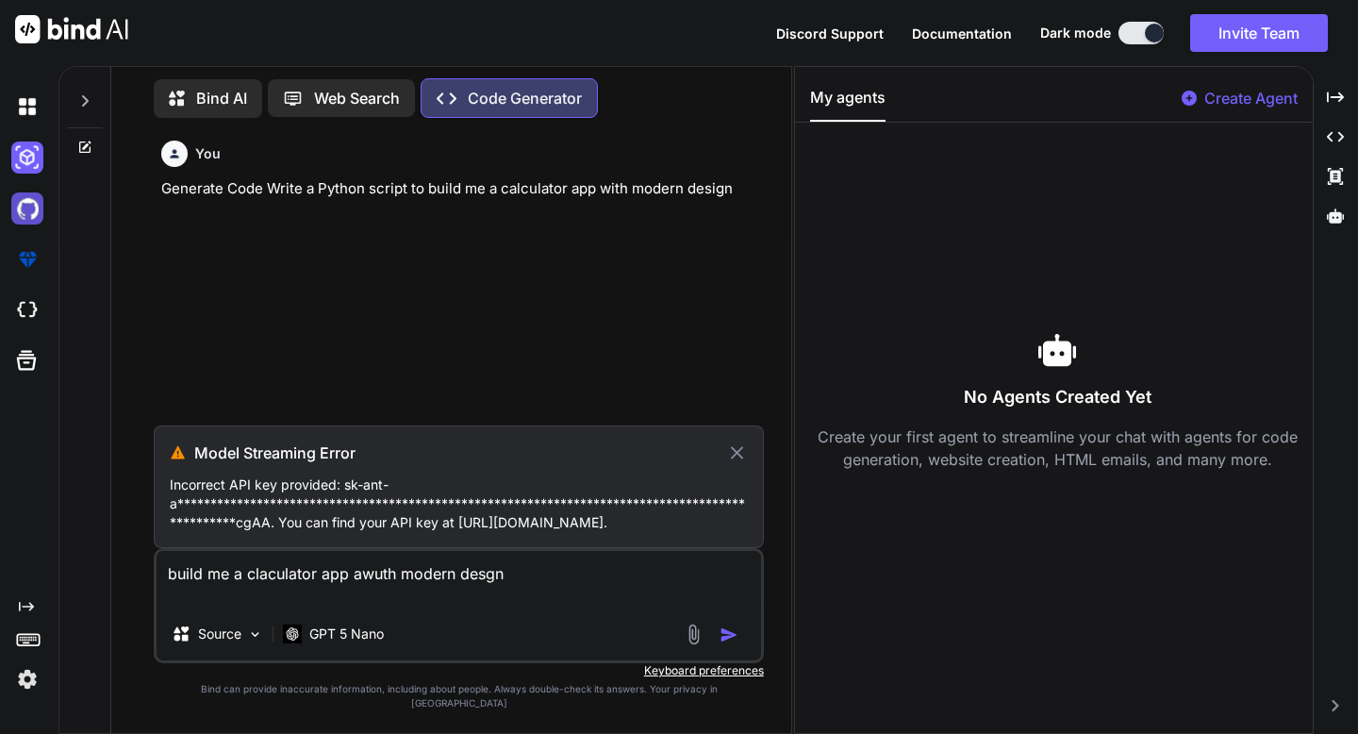
click at [27, 198] on img at bounding box center [27, 208] width 32 height 32
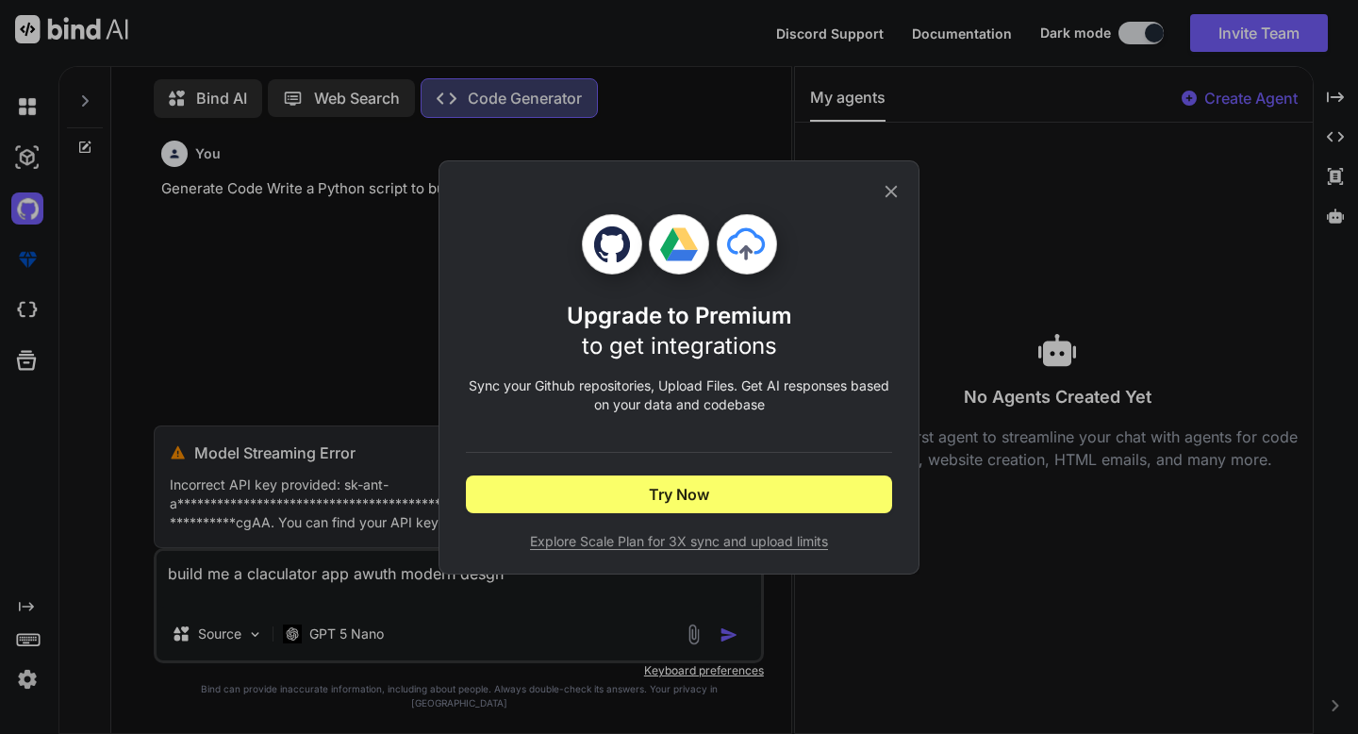
click at [895, 186] on icon at bounding box center [892, 191] width 12 height 12
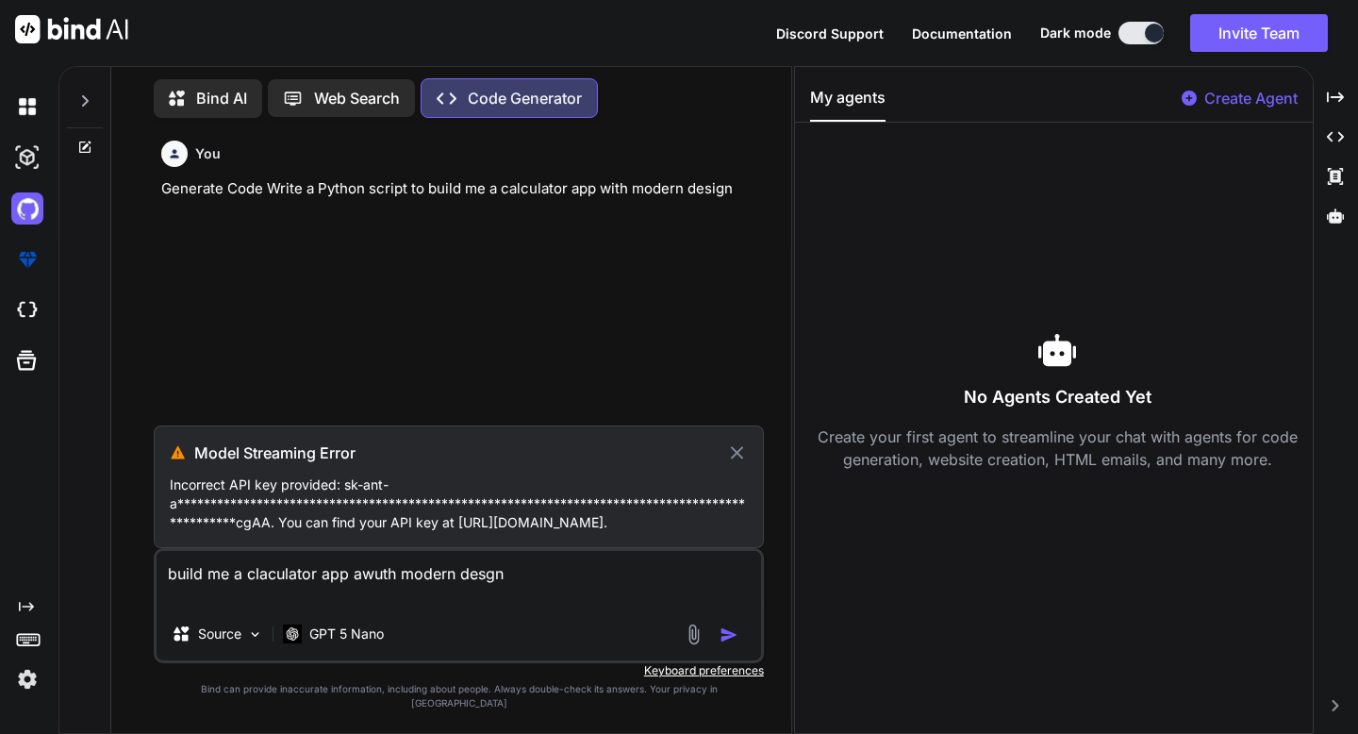
click at [47, 304] on div at bounding box center [31, 310] width 40 height 32
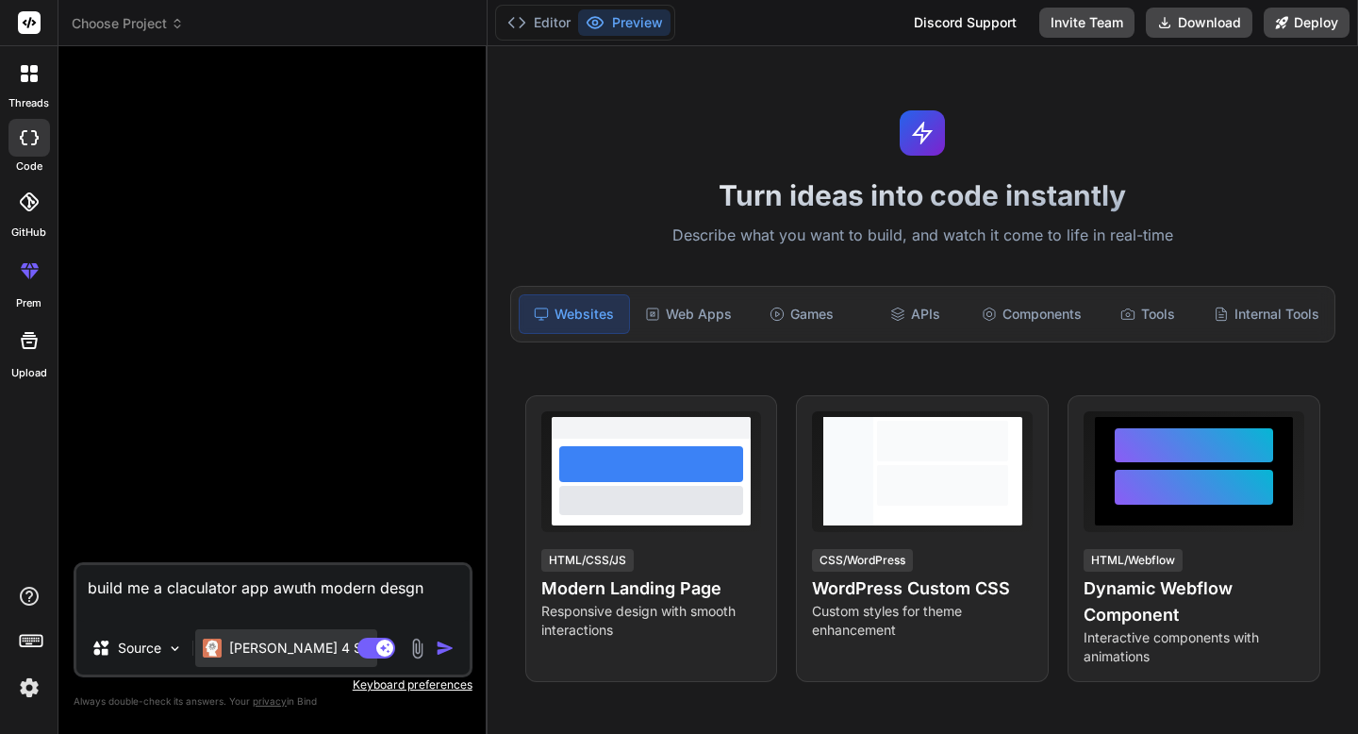
click at [289, 664] on div "Claude 4 S.." at bounding box center [286, 648] width 182 height 38
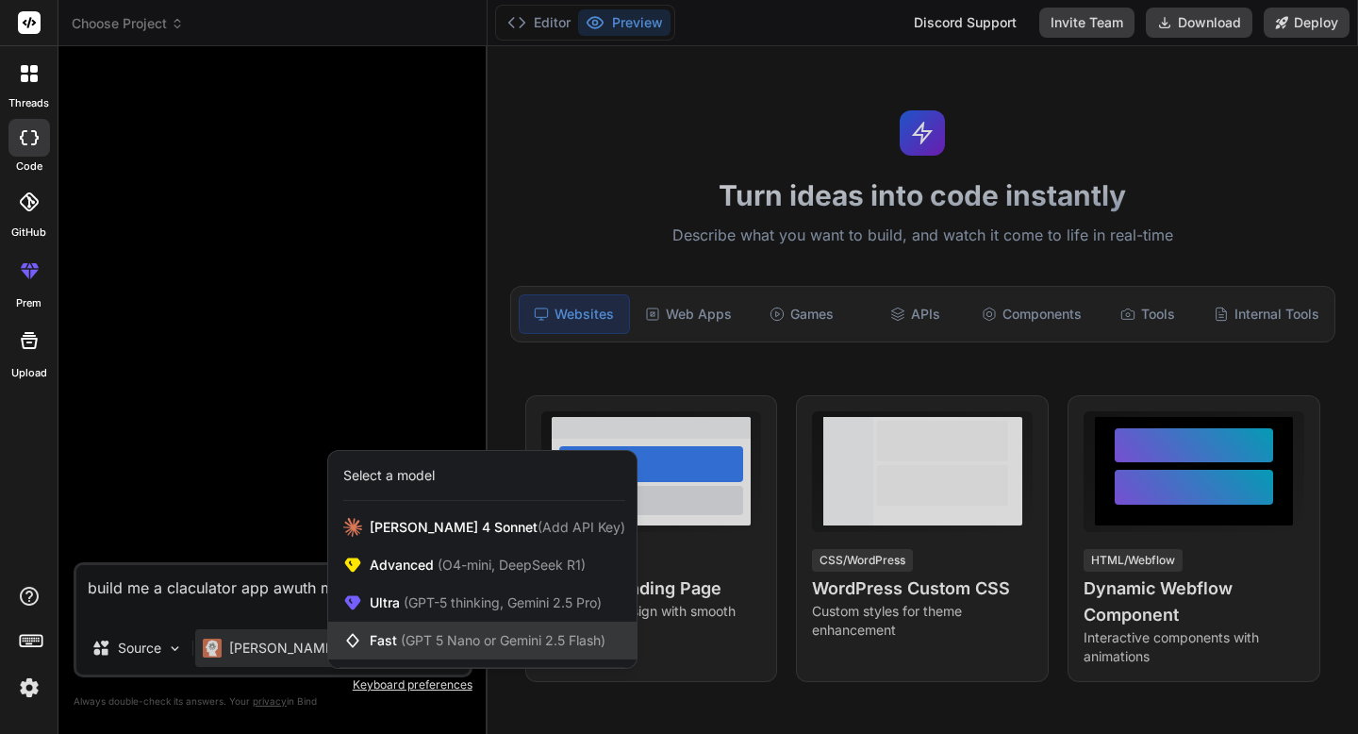
click at [433, 646] on span "(GPT 5 Nano or Gemini 2.5 Flash)" at bounding box center [503, 640] width 205 height 16
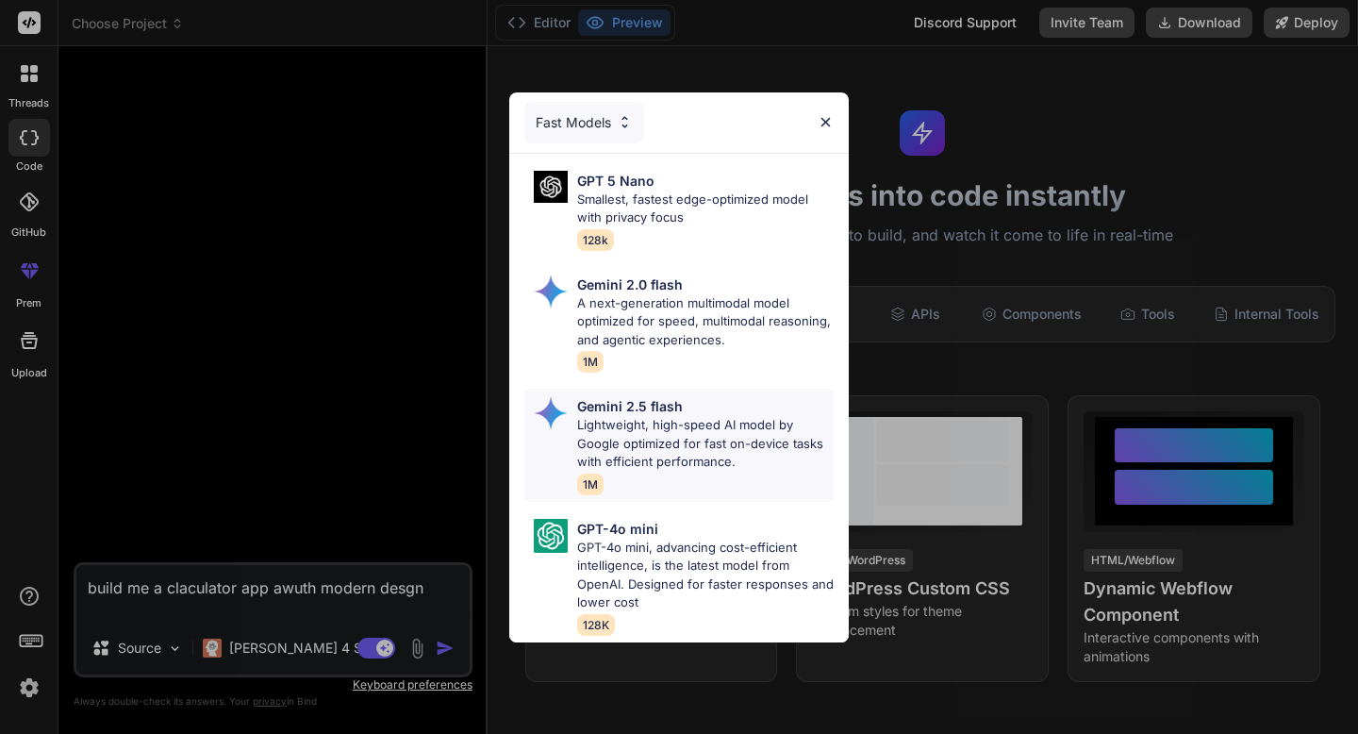
click at [652, 407] on p "Gemini 2.5 flash" at bounding box center [630, 406] width 106 height 20
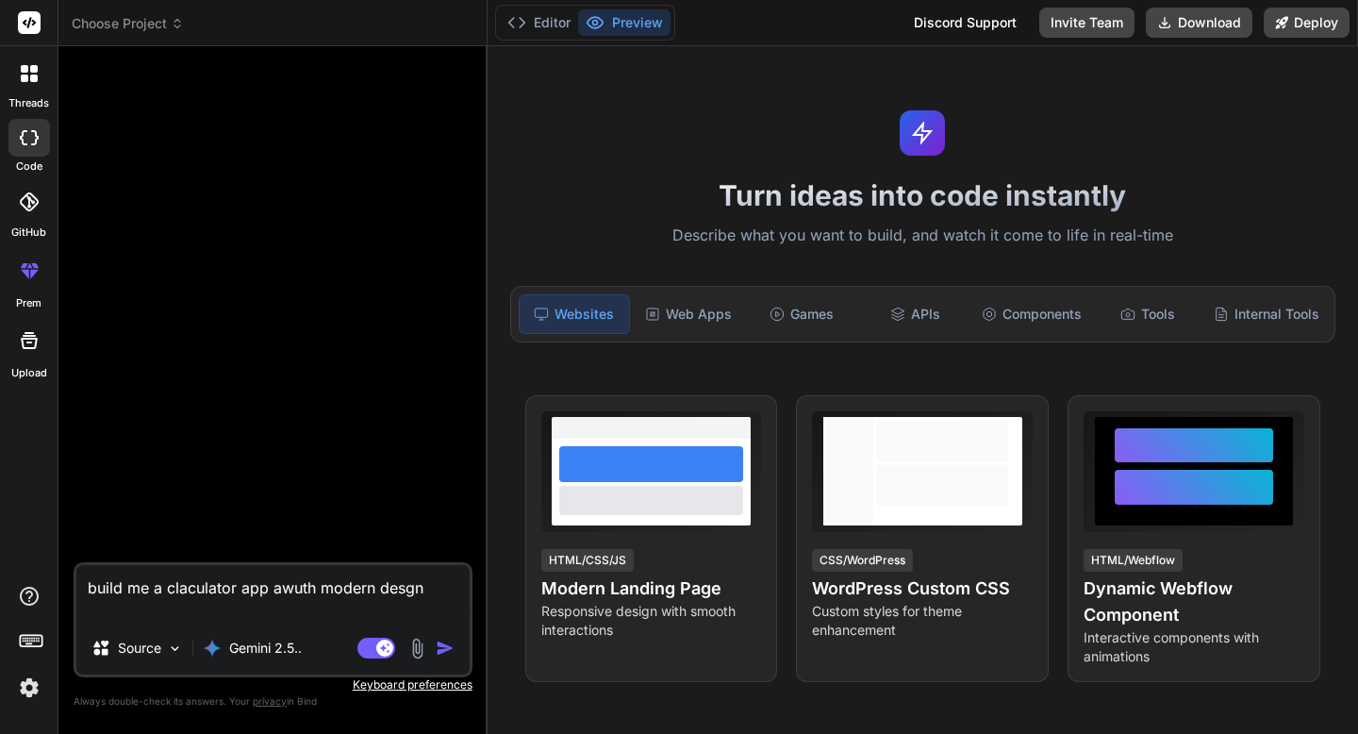
click at [442, 650] on img "button" at bounding box center [445, 648] width 19 height 19
type textarea "x"
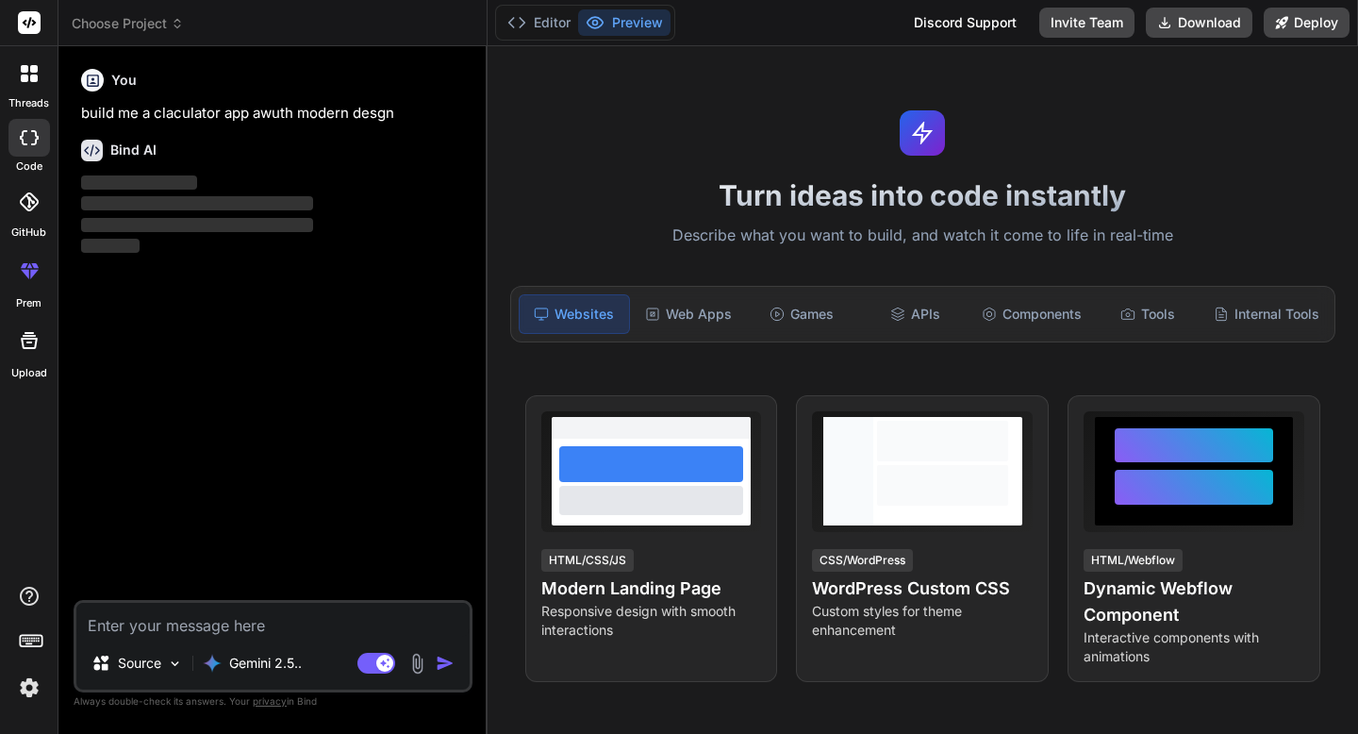
click at [46, 71] on div at bounding box center [29, 74] width 40 height 40
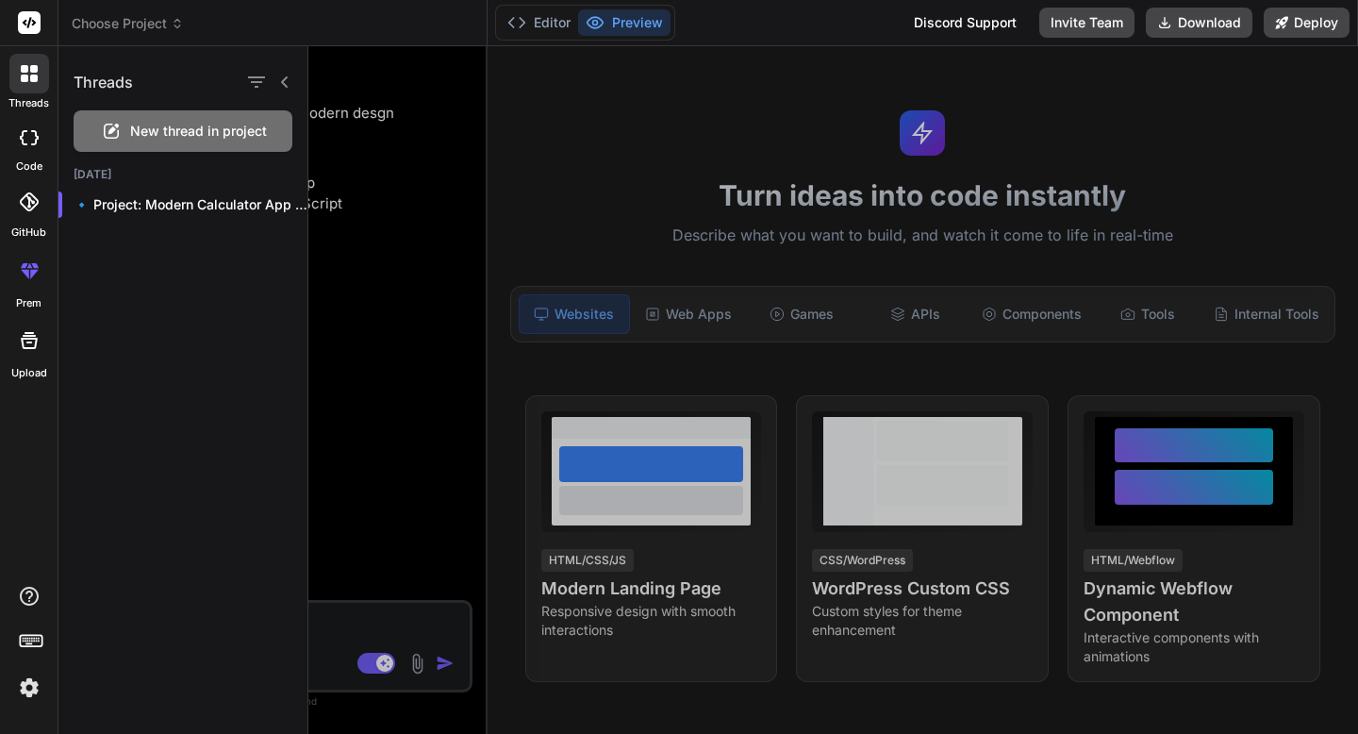
click at [506, 208] on div at bounding box center [833, 390] width 1050 height 688
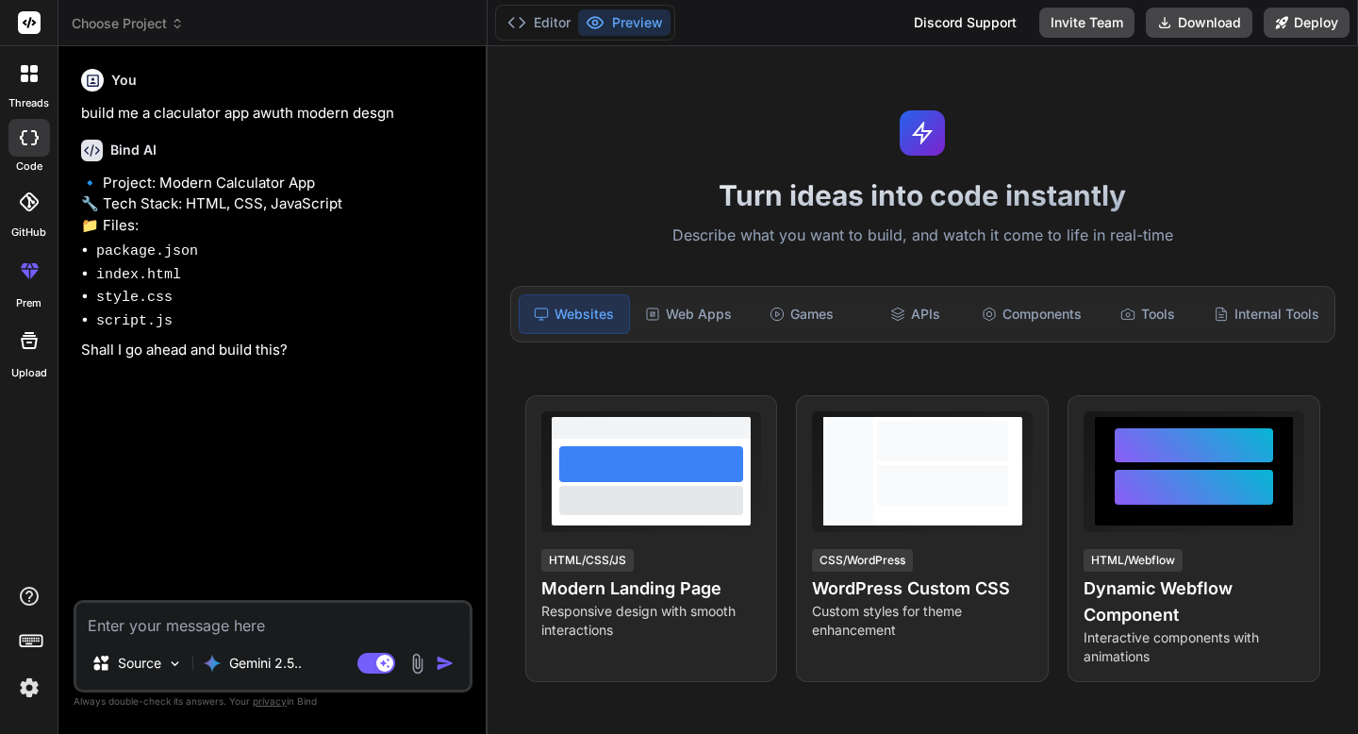
click at [199, 627] on textarea at bounding box center [272, 620] width 393 height 34
type textarea "x"
type textarea "y"
type textarea "x"
type textarea "ye"
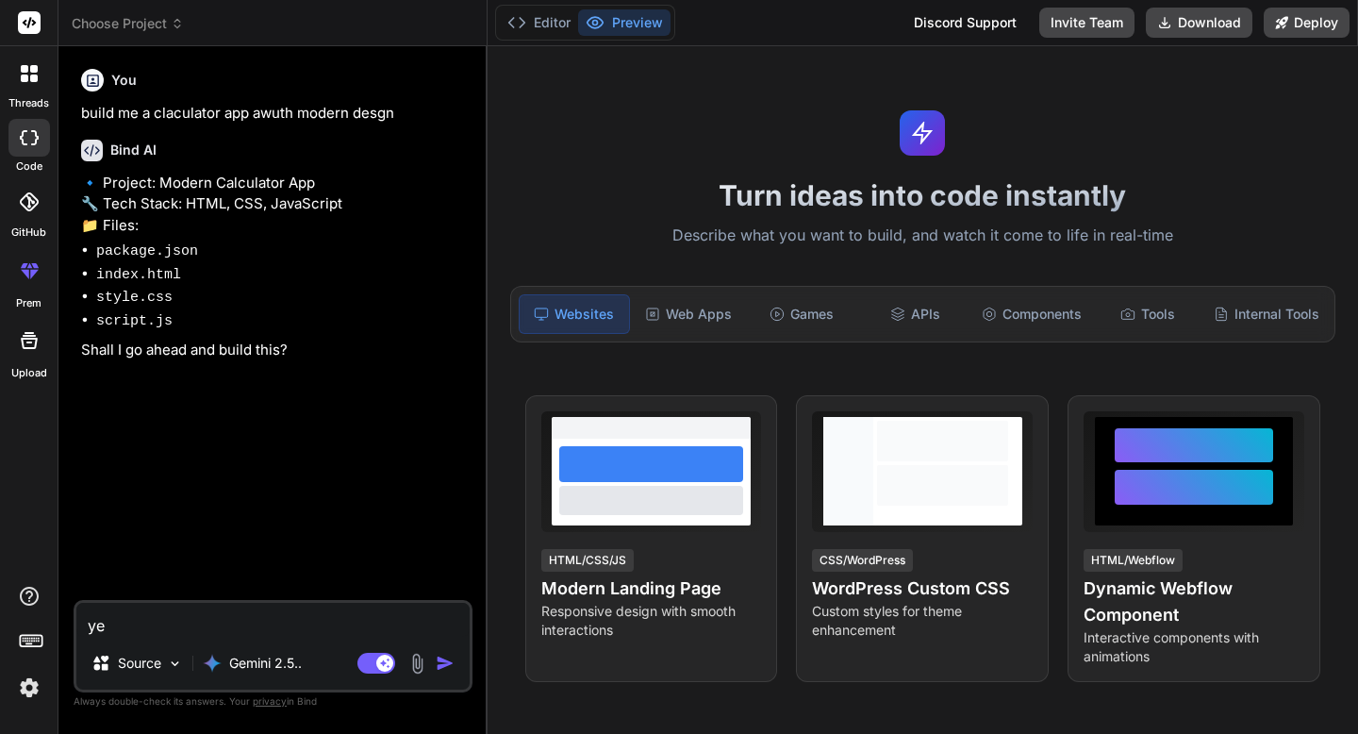
type textarea "x"
type textarea "yes"
type textarea "x"
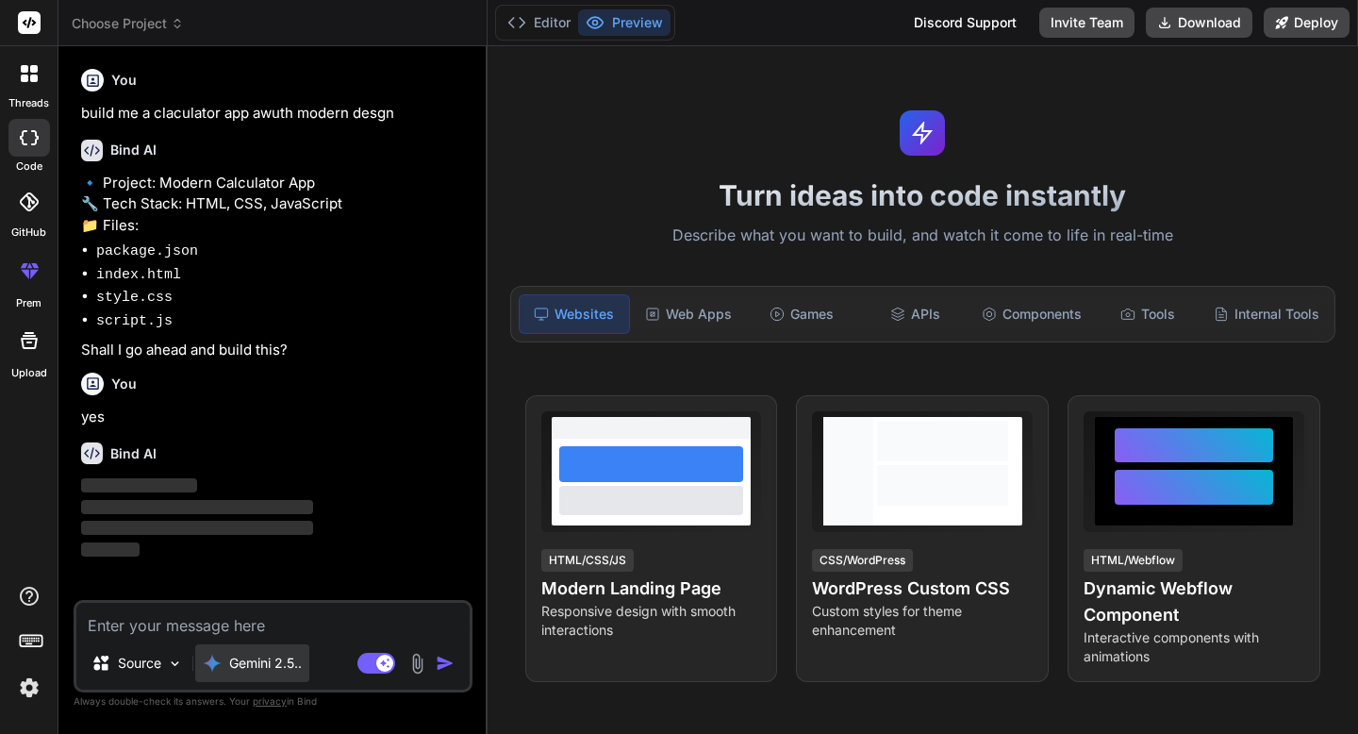
click at [249, 667] on p "Gemini 2.5.." at bounding box center [265, 663] width 73 height 19
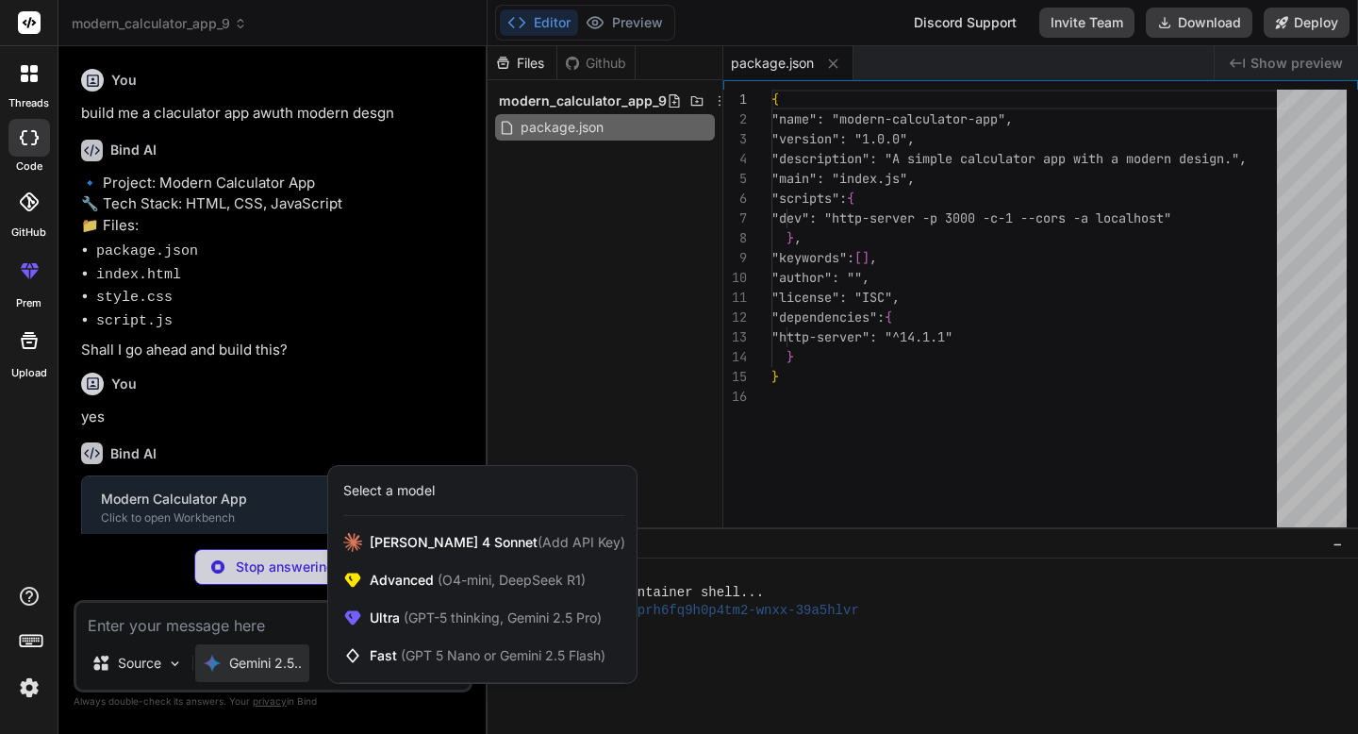
click at [325, 336] on div at bounding box center [679, 367] width 1358 height 734
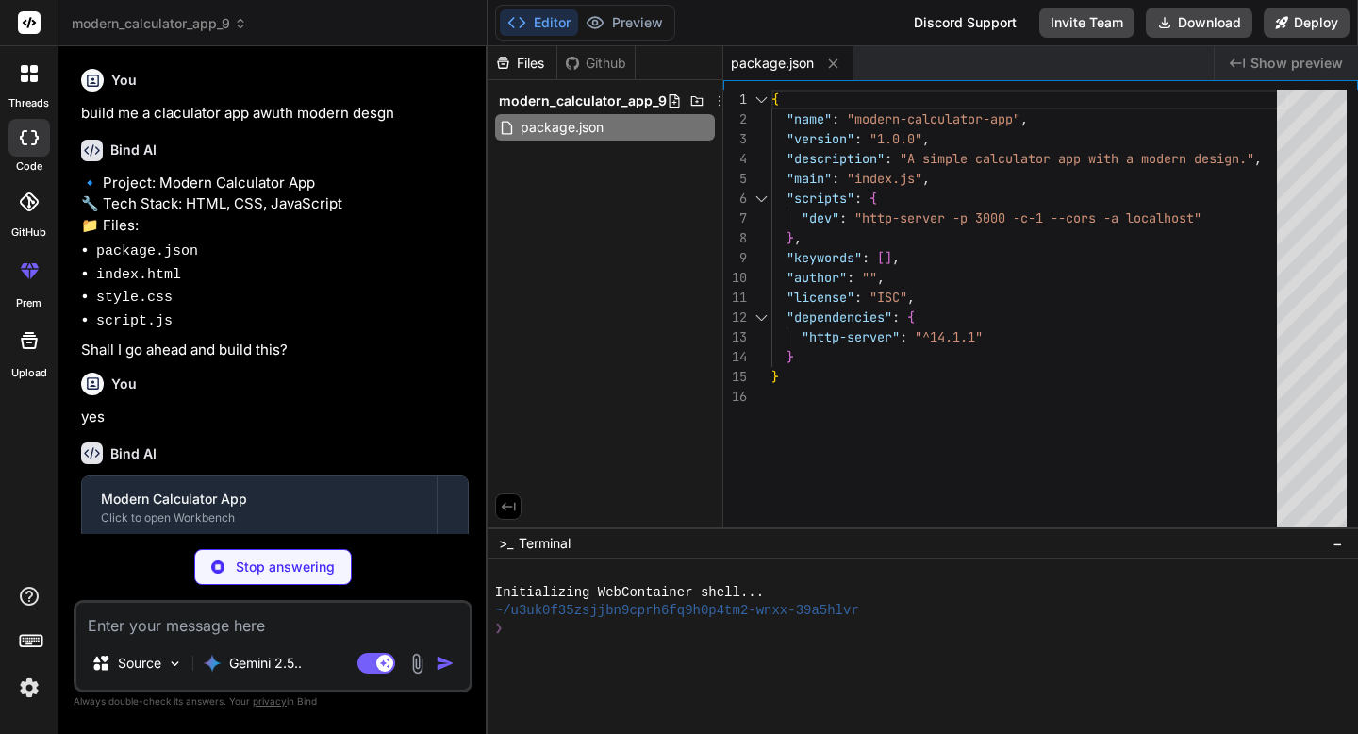
type textarea "x"
type textarea "<button data-number class="span-two">0</button> <button data-number>.</button> …"
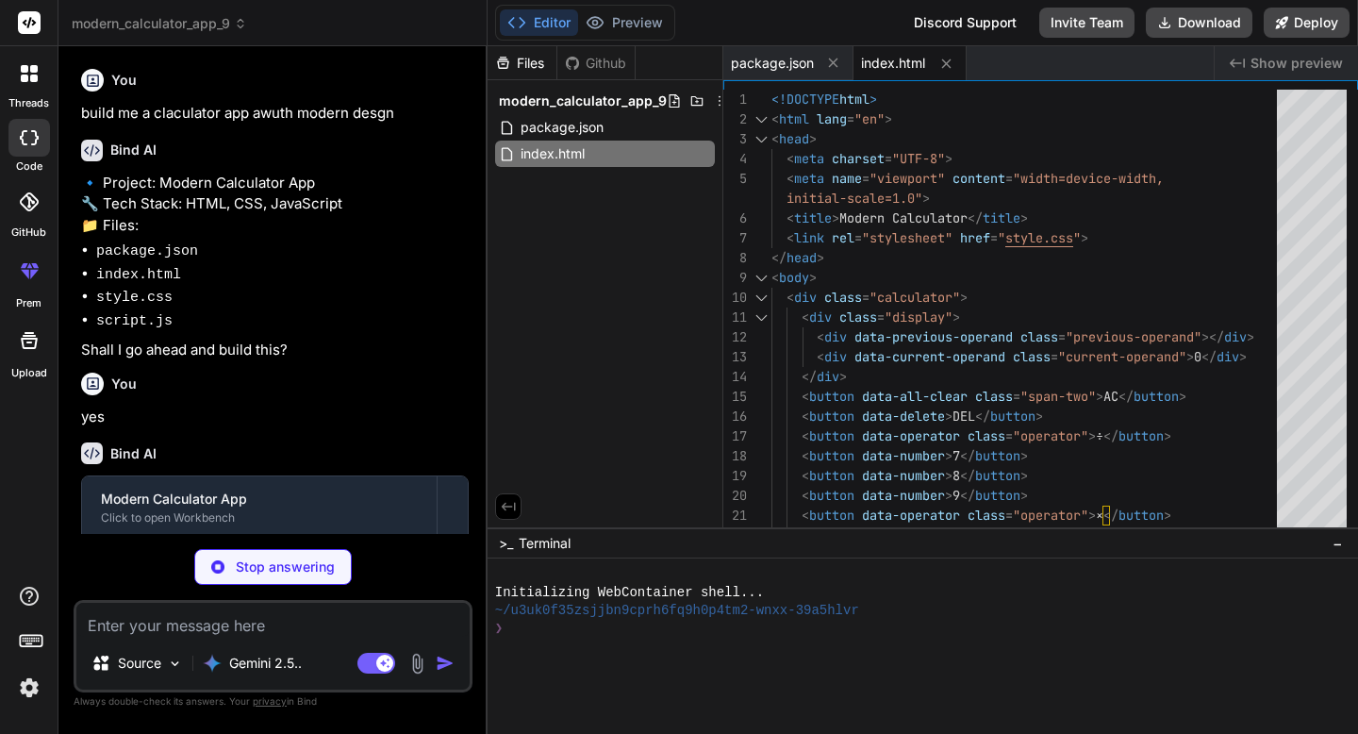
type textarea "x"
type textarea ".display .current-operand { color: white; font-size: 2.5rem; min-height: 2.5rem…"
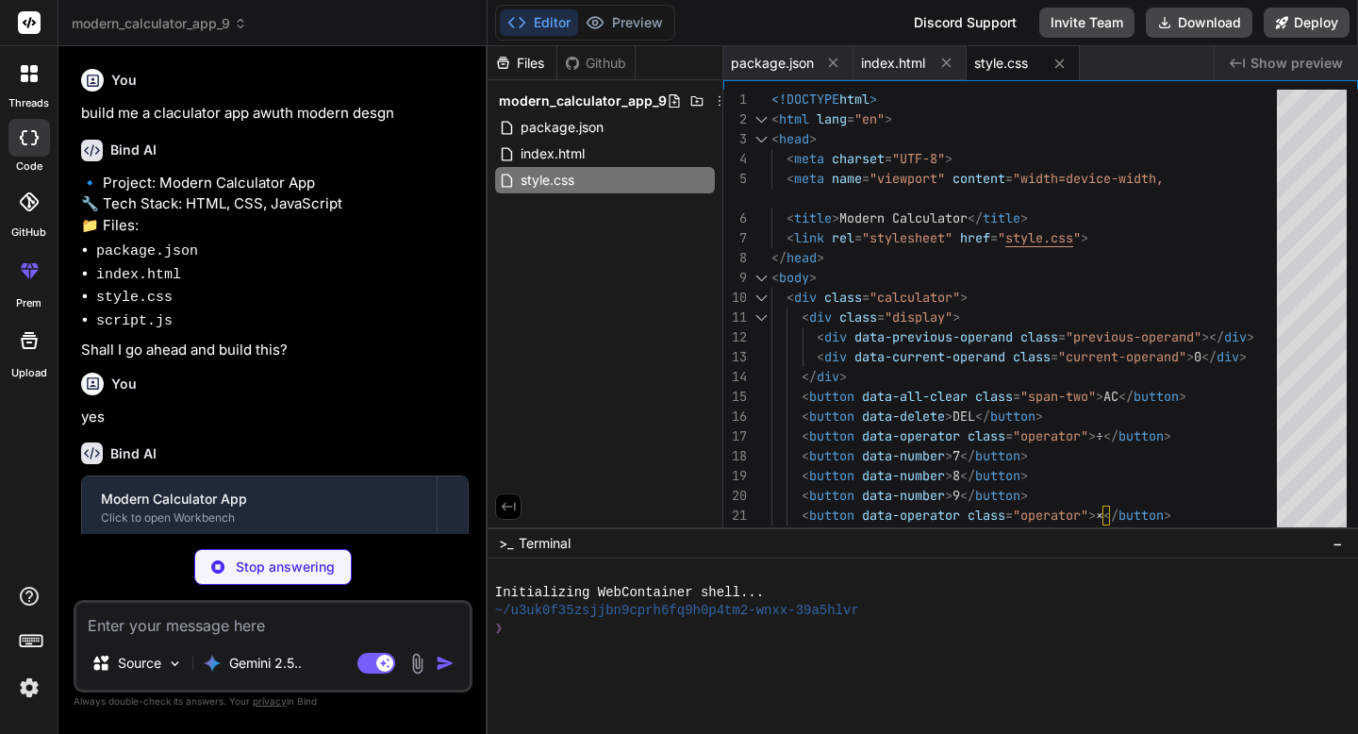
type textarea "x"
type textarea "} });"
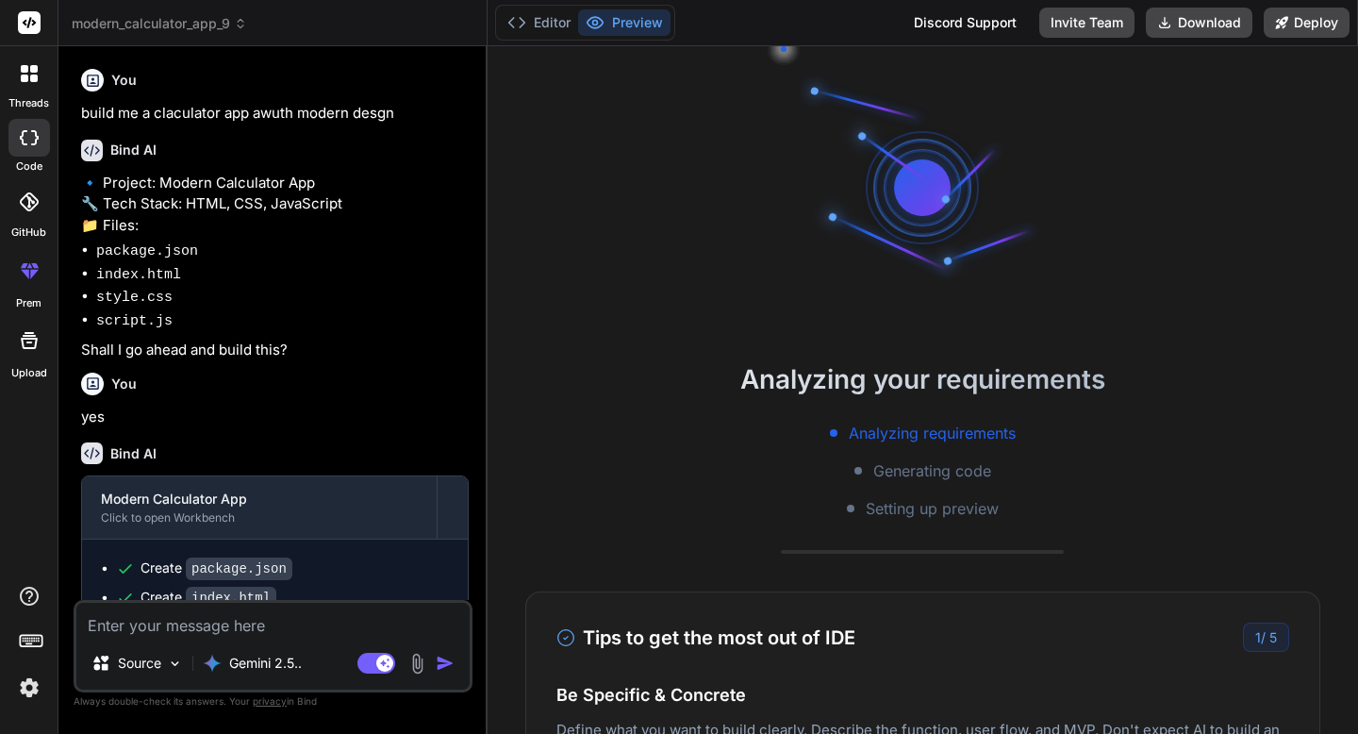
type textarea "x"
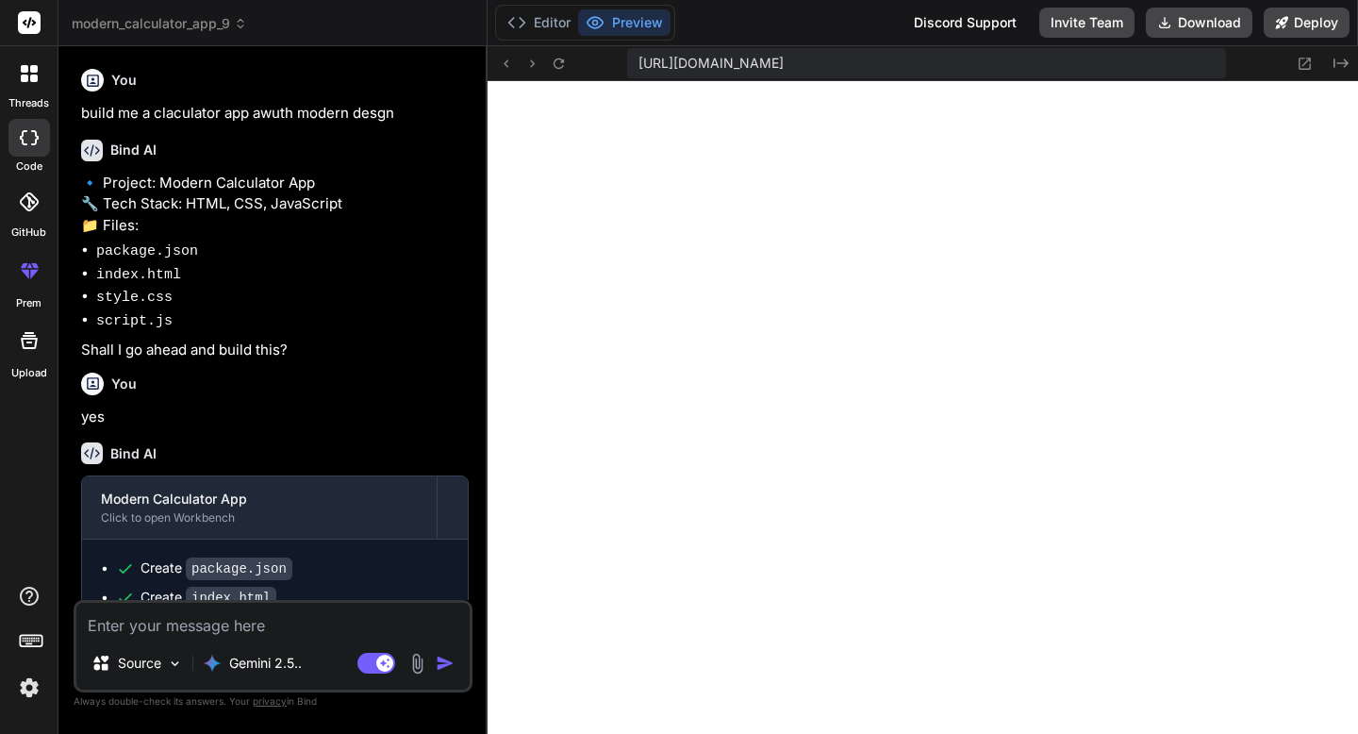
scroll to position [735, 0]
click at [1306, 66] on icon at bounding box center [1305, 64] width 16 height 16
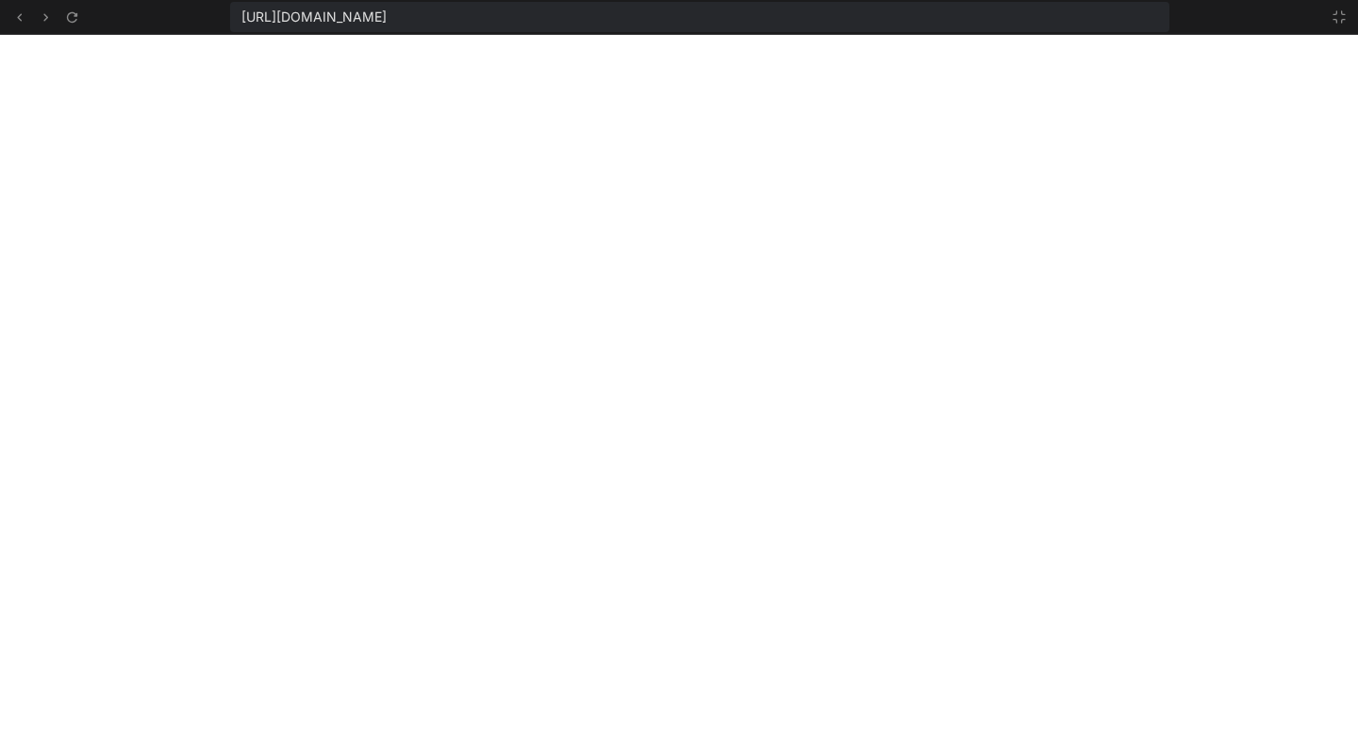
scroll to position [807, 0]
click at [1342, 13] on icon at bounding box center [1339, 16] width 11 height 11
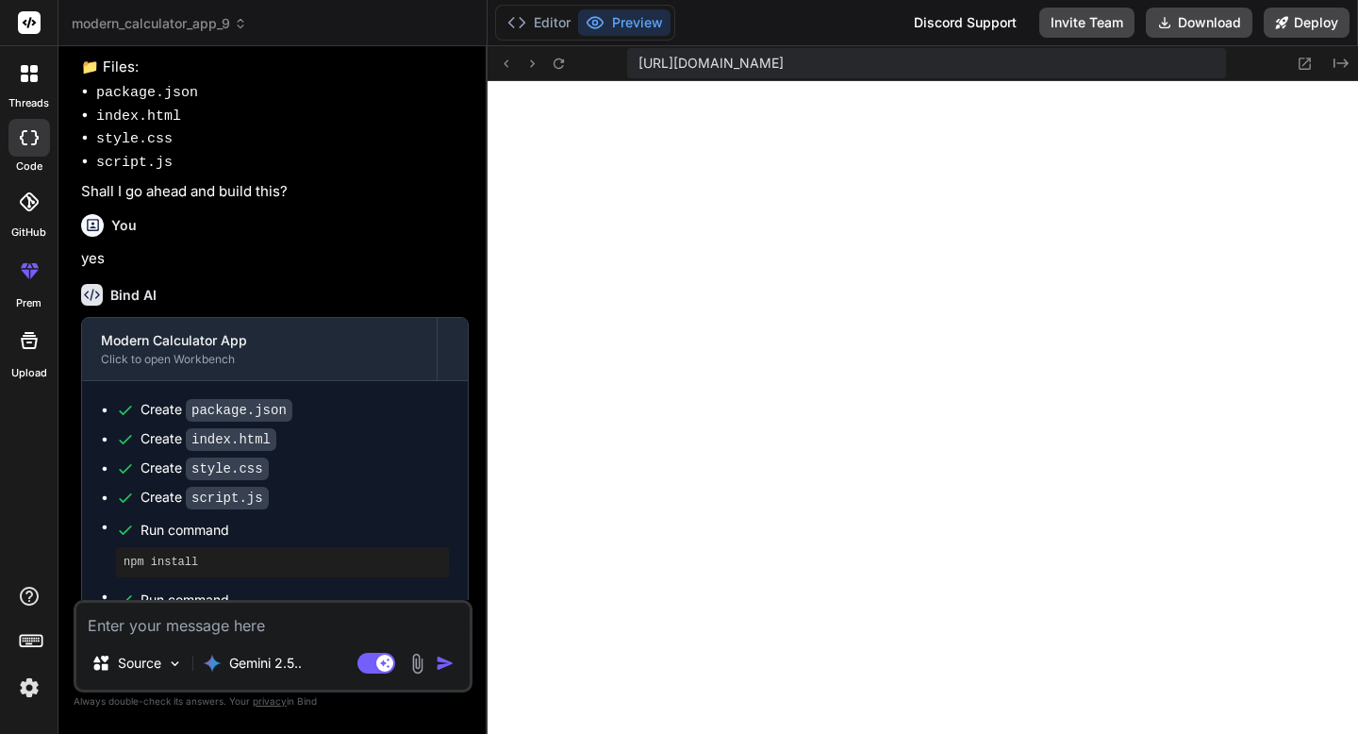
scroll to position [216, 0]
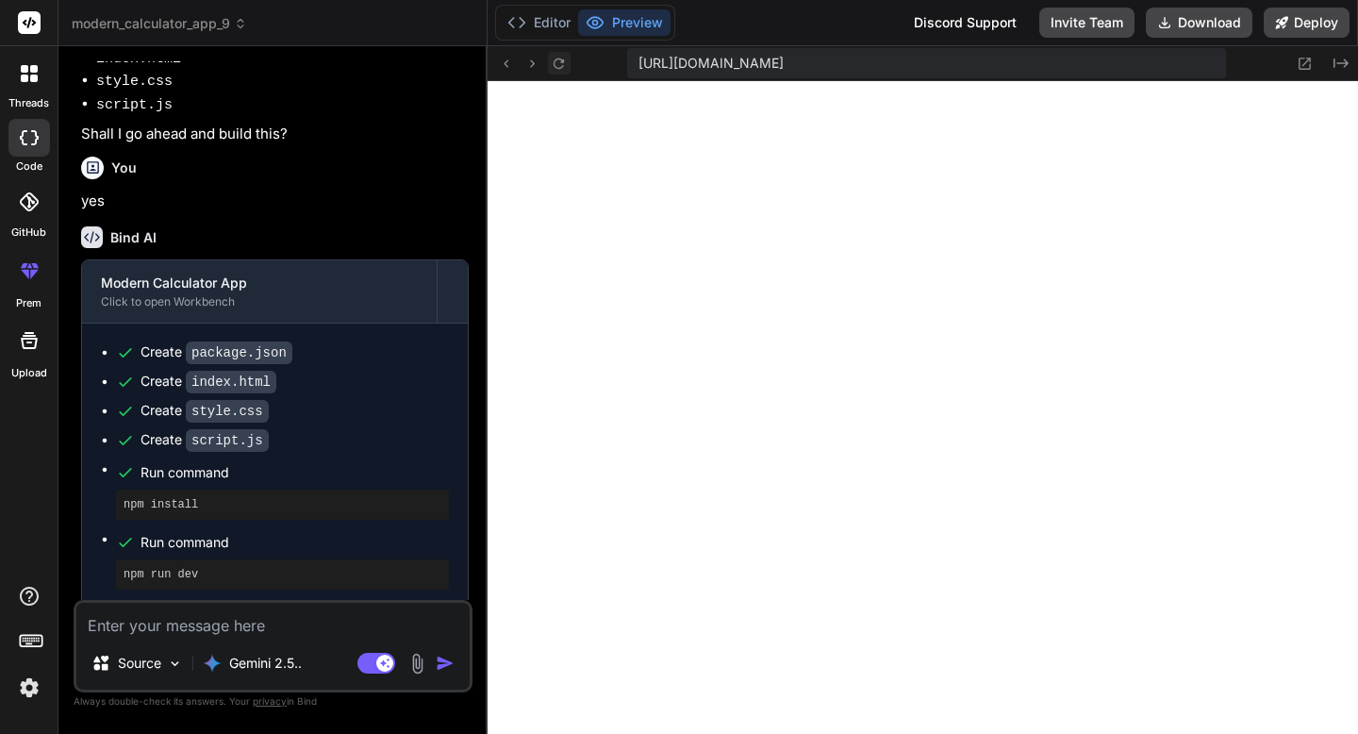
click at [559, 67] on icon at bounding box center [559, 63] width 10 height 10
click at [270, 636] on textarea at bounding box center [272, 620] width 393 height 34
click at [242, 411] on code "style.css" at bounding box center [227, 411] width 83 height 23
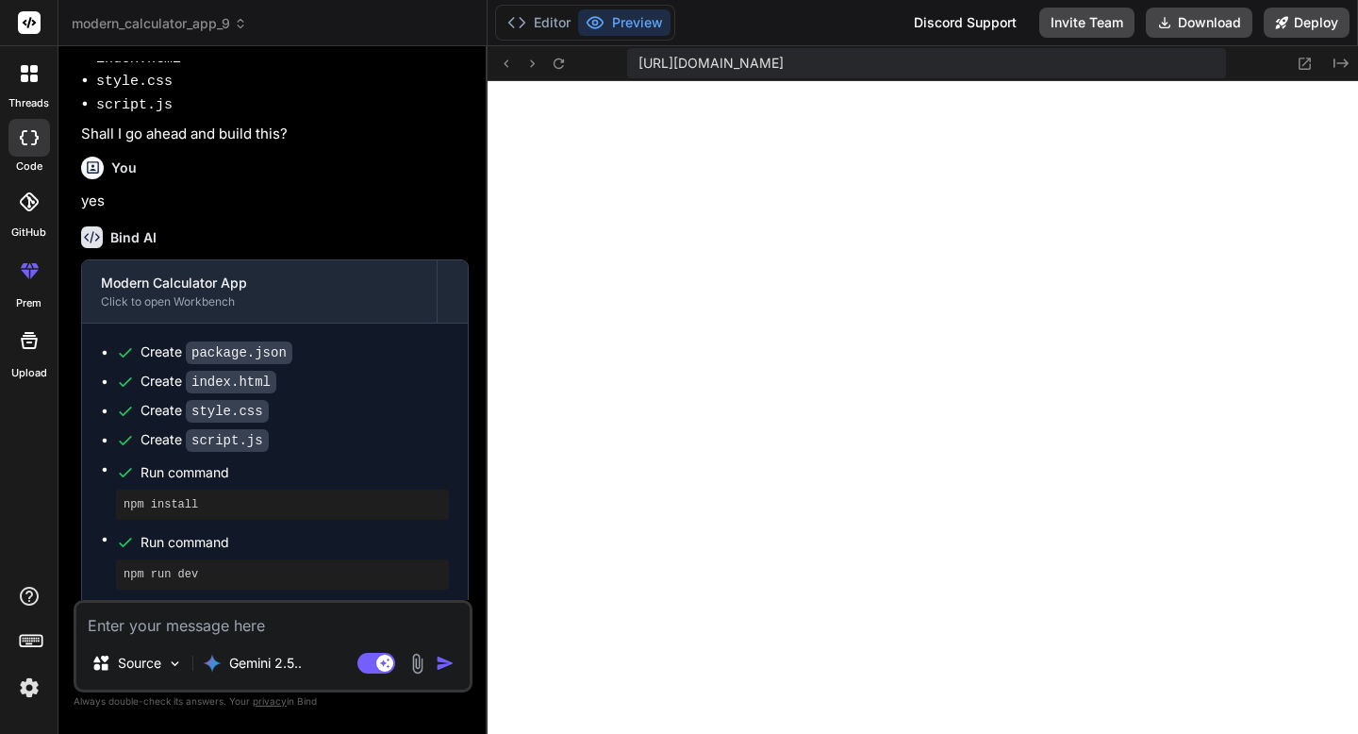
click at [242, 416] on ul "Create package.json Create index.html Create style.css Create script.js Run com…" at bounding box center [275, 465] width 348 height 247
click at [242, 533] on span "Run command" at bounding box center [295, 542] width 308 height 19
click at [1304, 70] on icon at bounding box center [1305, 64] width 16 height 16
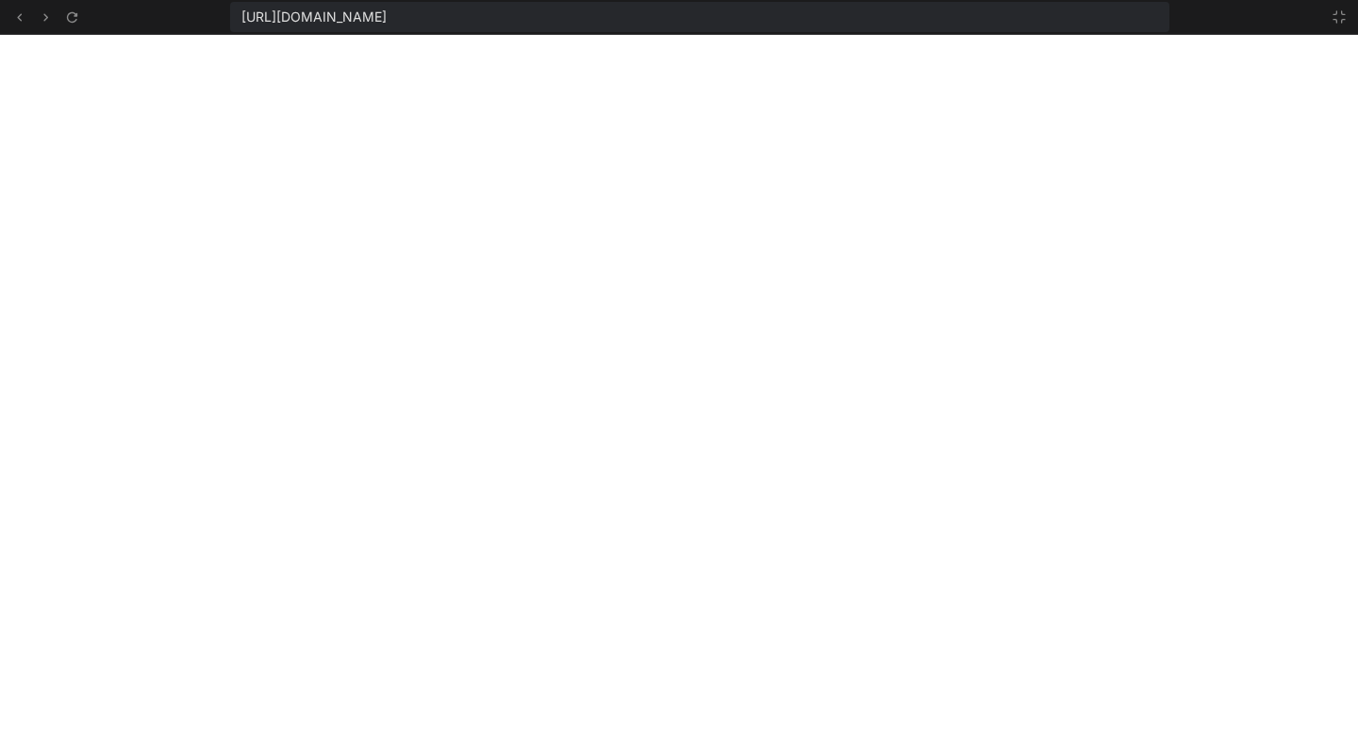
click at [387, 22] on span "https://u3uk0f35zsjjbn9cprh6fq9h0p4tm2-wnxx-39a5hlvr--3000--96435430.local-corp…" at bounding box center [314, 17] width 145 height 19
click at [14, 19] on icon at bounding box center [19, 17] width 16 height 16
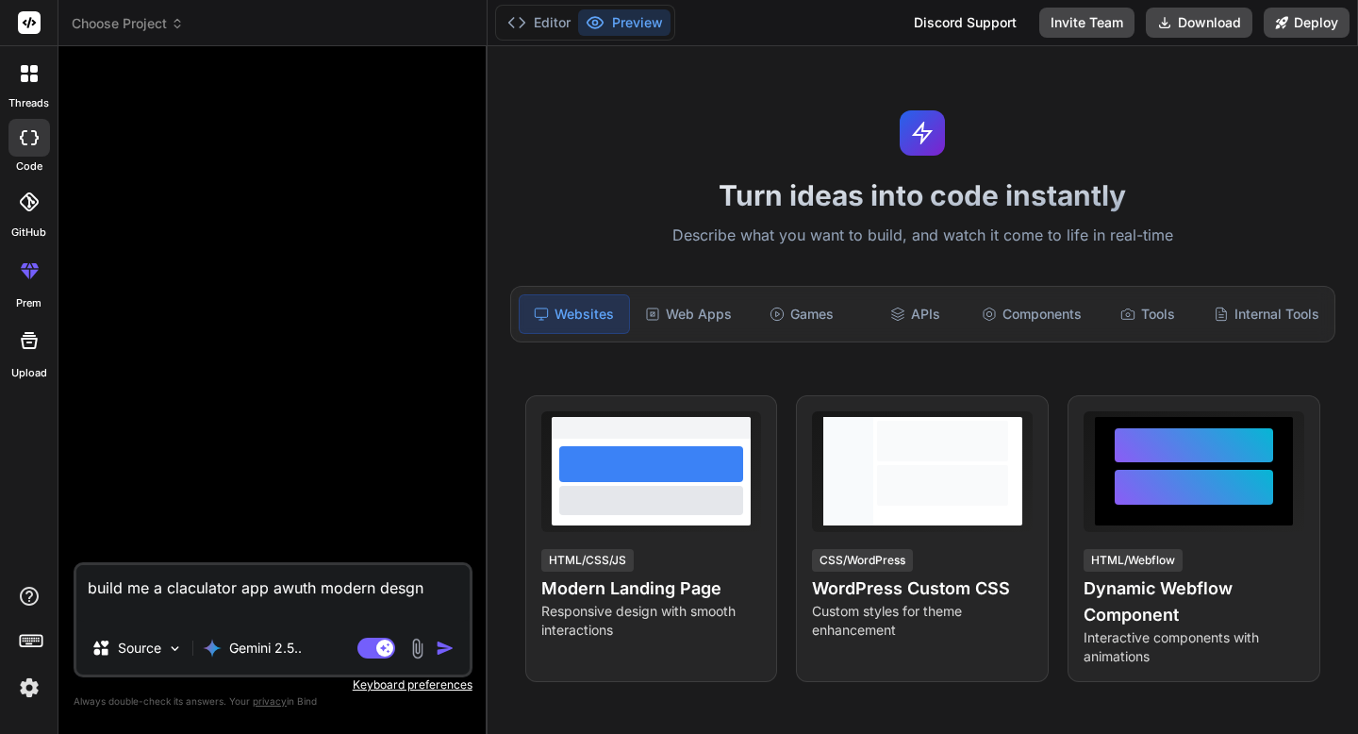
type textarea "x"
